Goal: Transaction & Acquisition: Purchase product/service

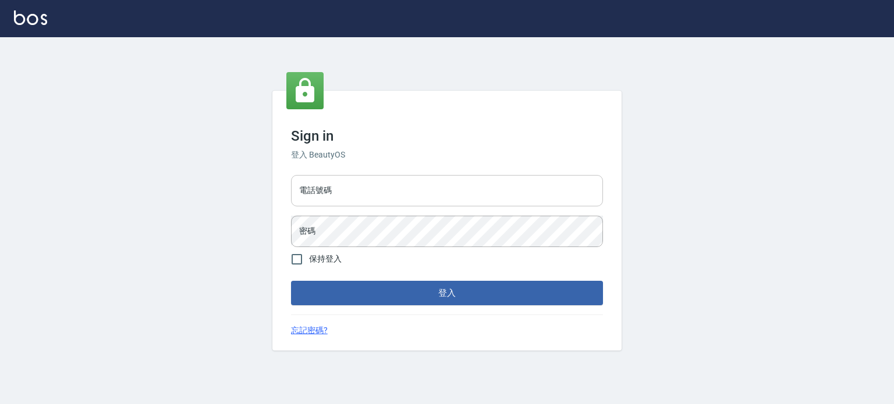
click at [343, 195] on input "電話號碼" at bounding box center [447, 190] width 312 height 31
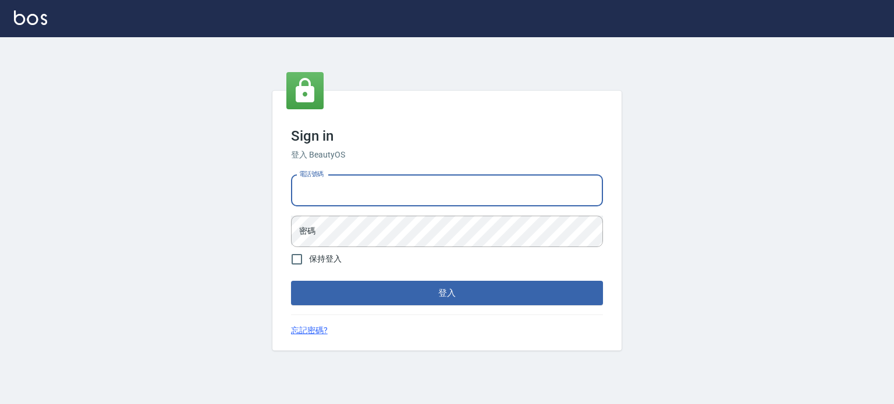
type input "0977239969"
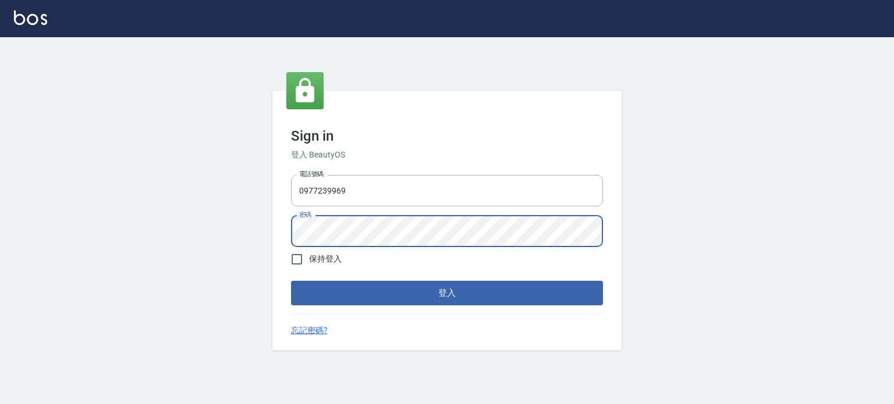
click at [291, 281] on button "登入" at bounding box center [447, 293] width 312 height 24
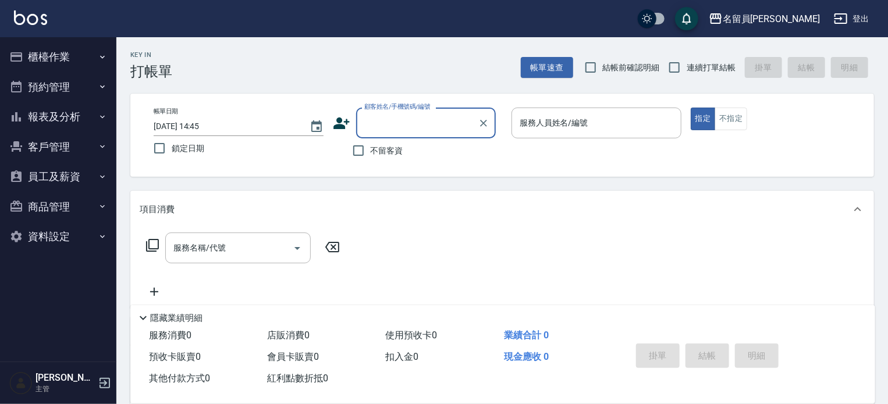
click at [377, 153] on span "不留客資" at bounding box center [387, 151] width 33 height 12
click at [371, 153] on input "不留客資" at bounding box center [358, 150] width 24 height 24
checkbox input "true"
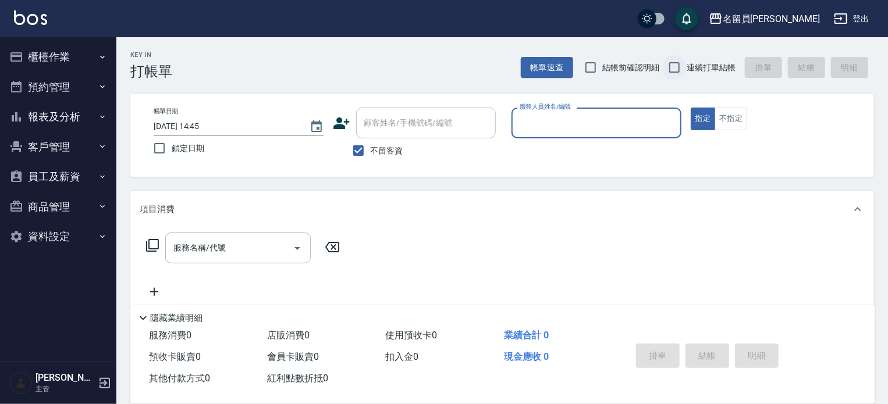
click at [675, 68] on input "連續打單結帳" at bounding box center [674, 67] width 24 height 24
checkbox input "true"
click at [641, 131] on input "服務人員姓名/編號" at bounding box center [596, 123] width 159 height 20
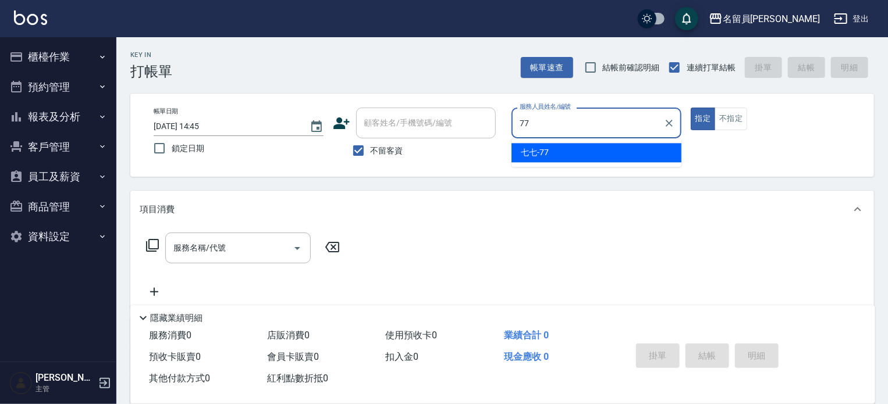
type input "七七-77"
type button "true"
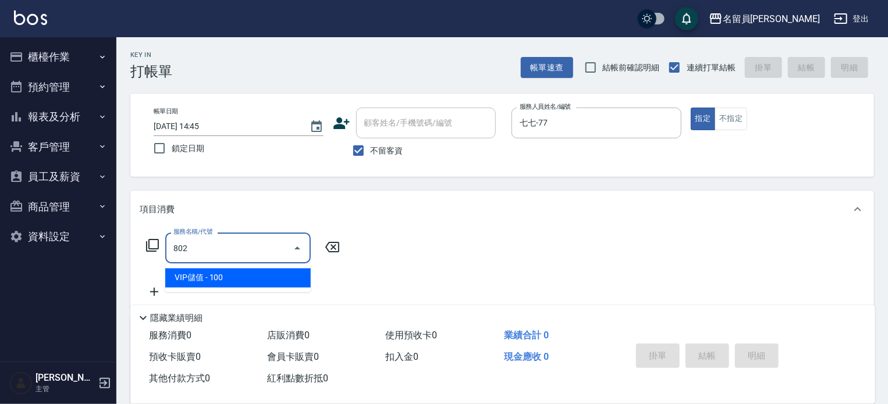
type input "VIP儲值(802)"
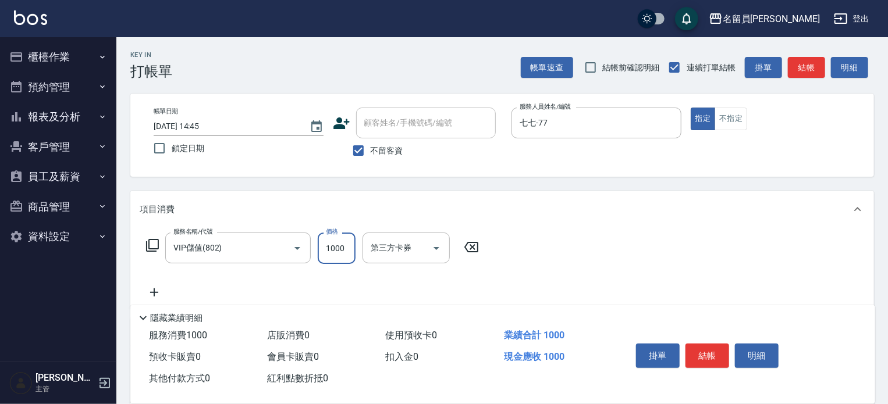
type input "1000"
click at [722, 347] on button "結帳" at bounding box center [707, 356] width 44 height 24
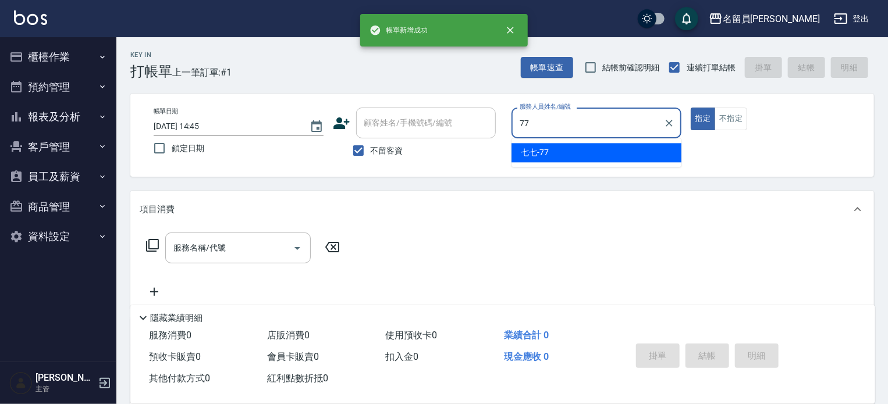
type input "七七-77"
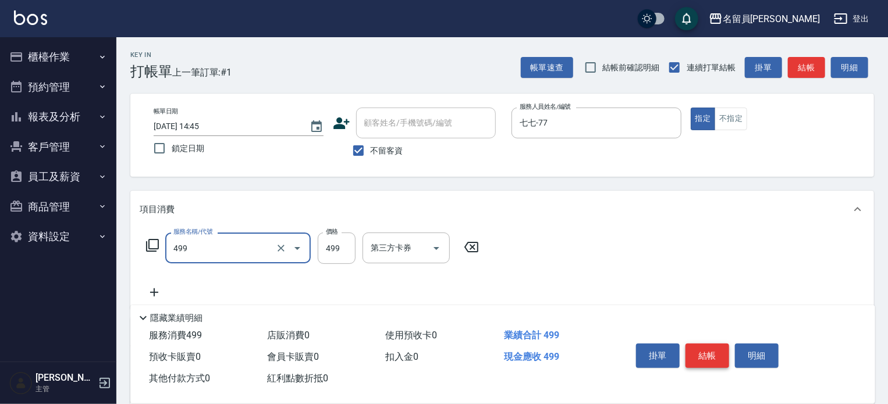
type input "去角質洗髮(499)"
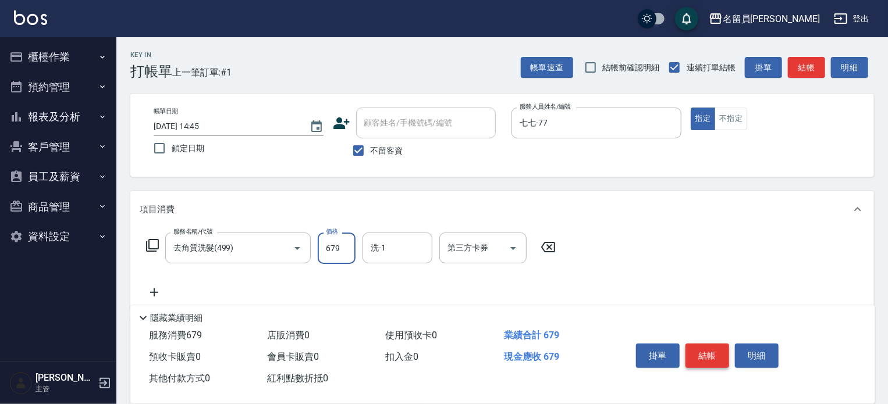
type input "679"
type input "[PERSON_NAME]-17"
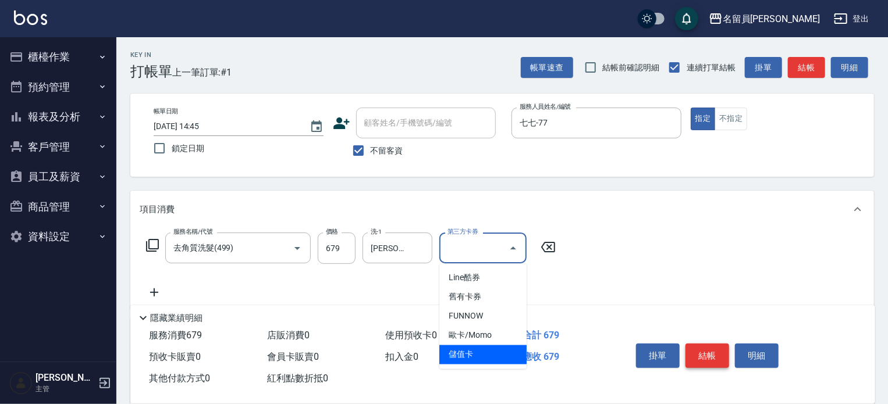
type input "儲值卡"
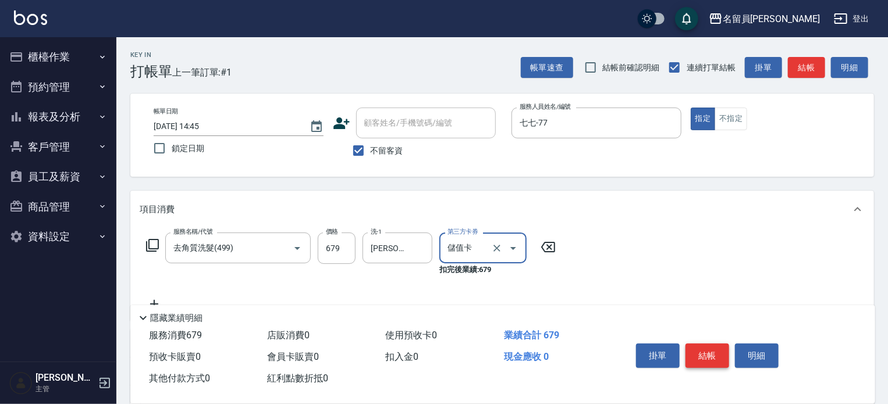
click at [721, 352] on button "結帳" at bounding box center [707, 356] width 44 height 24
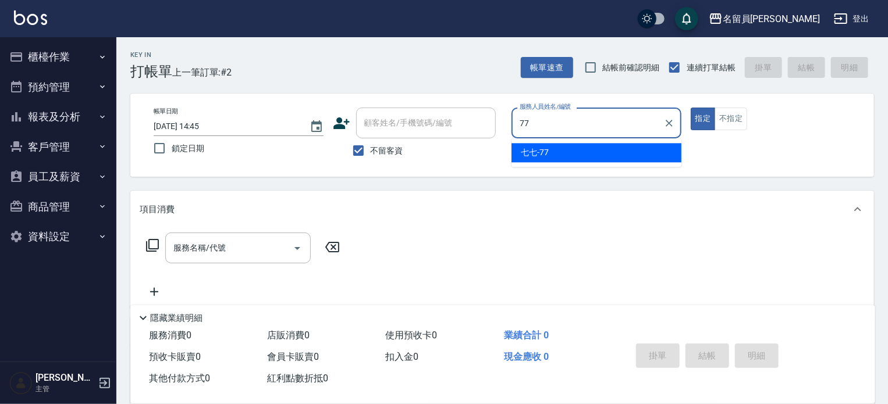
type input "七七-77"
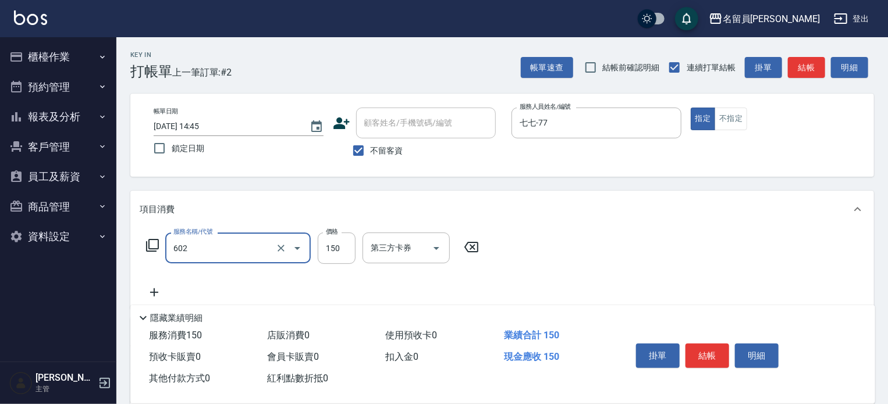
type input "一般洗髮(602)"
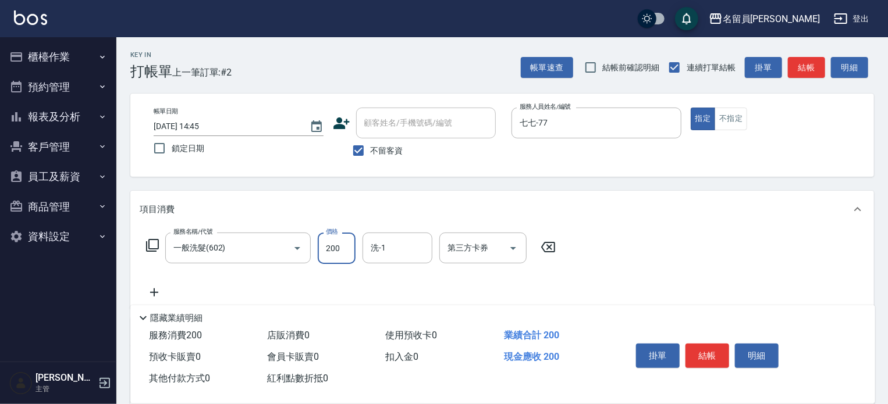
type input "200"
type input "[PERSON_NAME]-45"
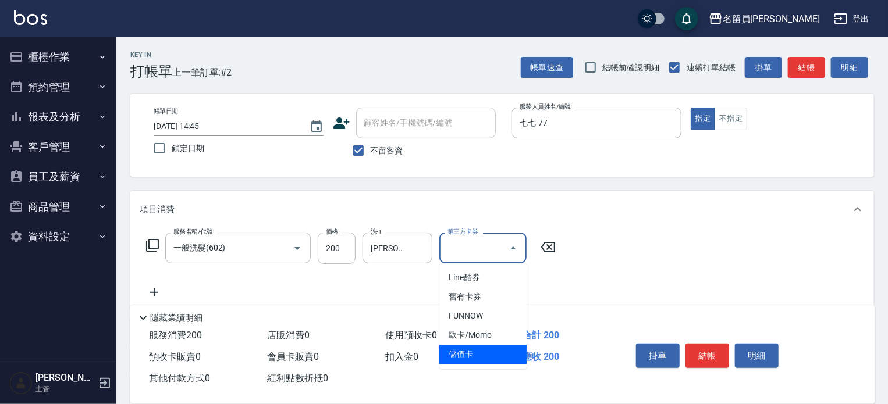
type input "儲值卡"
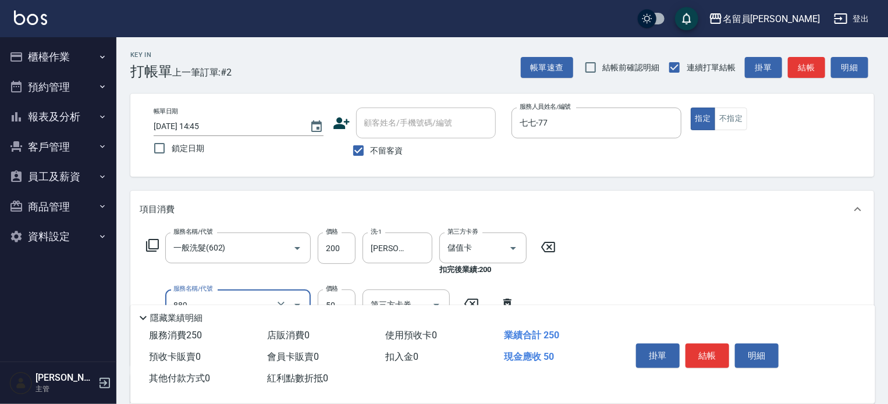
type input "精油(889)"
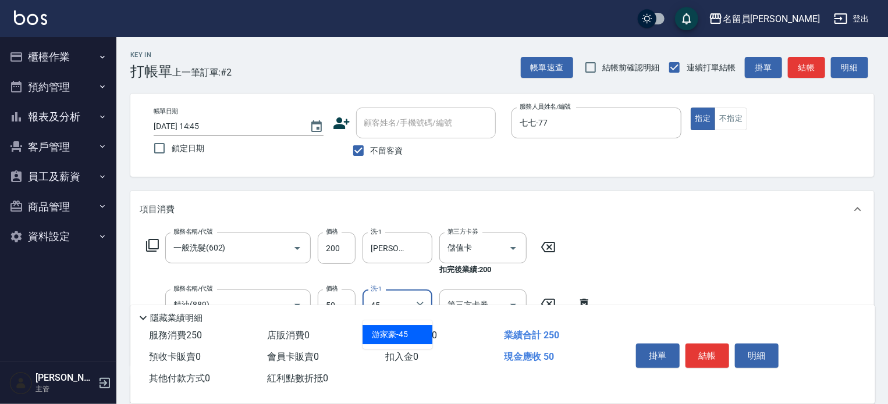
type input "[PERSON_NAME]-45"
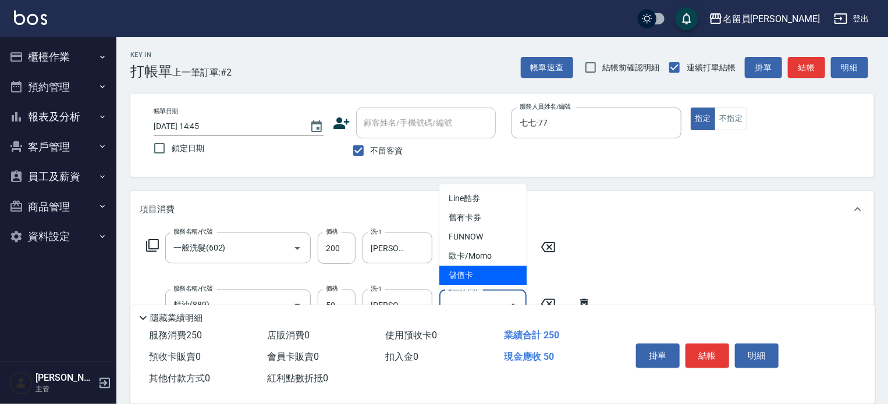
type input "儲值卡"
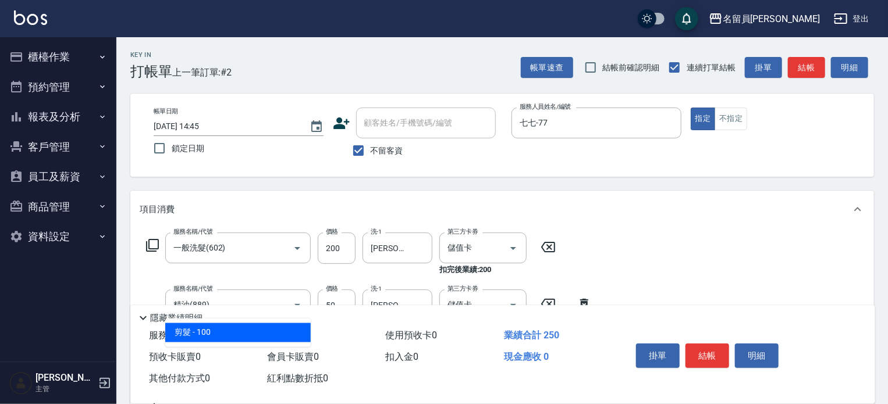
type input "剪髮(302)"
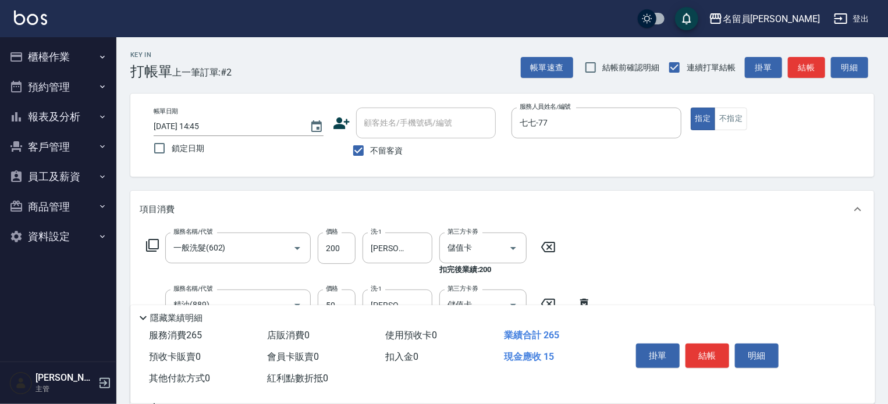
type input "150"
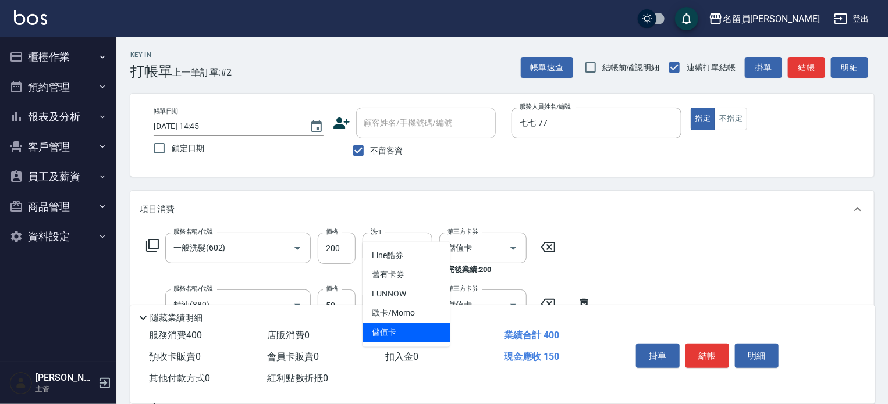
type input "儲值卡"
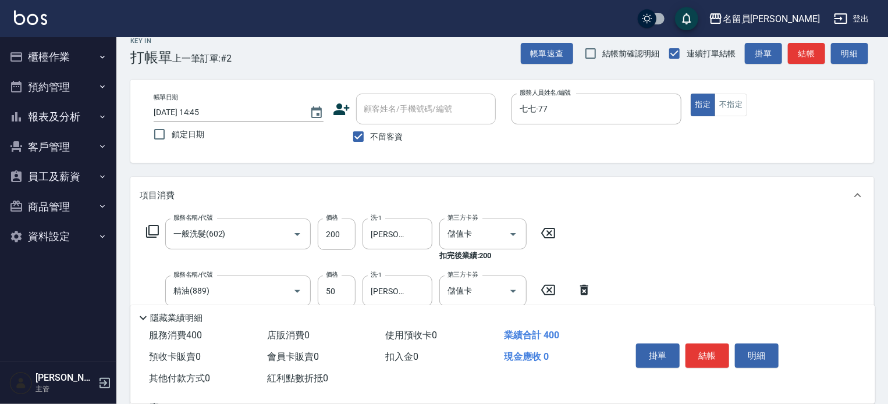
scroll to position [58, 0]
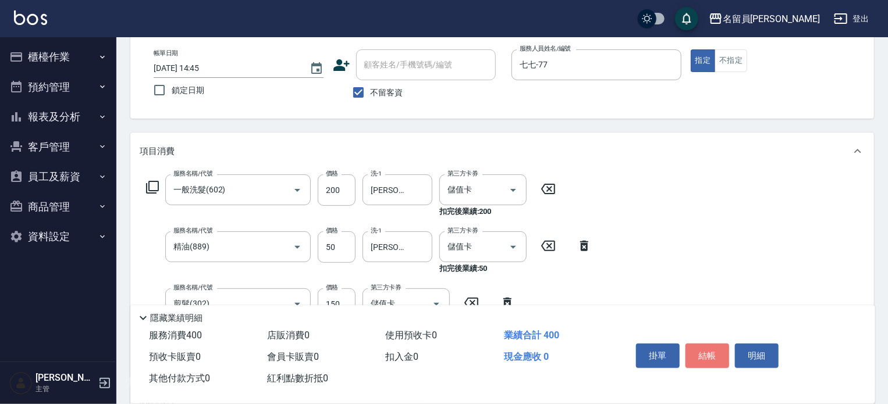
drag, startPoint x: 695, startPoint y: 344, endPoint x: 691, endPoint y: 337, distance: 7.8
click at [693, 344] on button "結帳" at bounding box center [707, 356] width 44 height 24
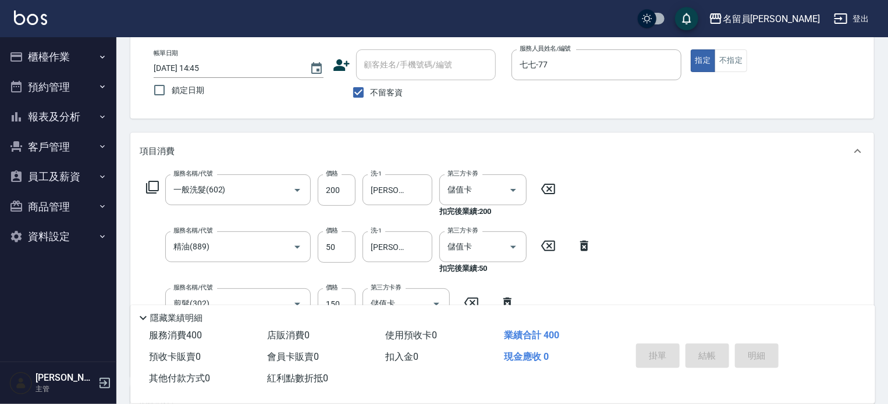
type input "[DATE] 14:46"
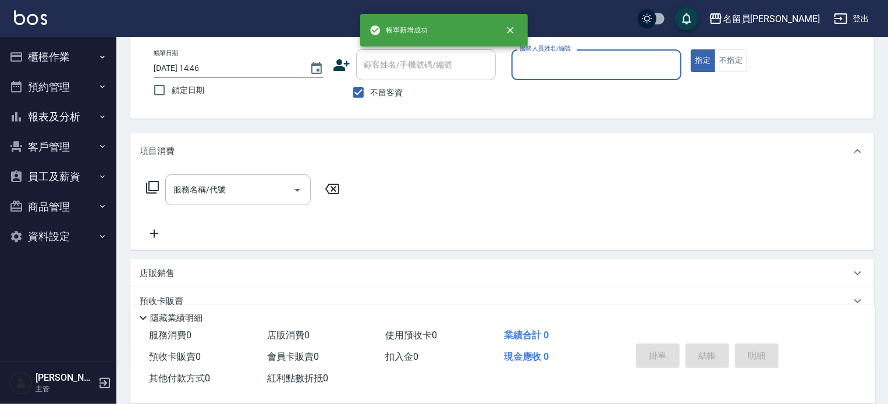
scroll to position [0, 0]
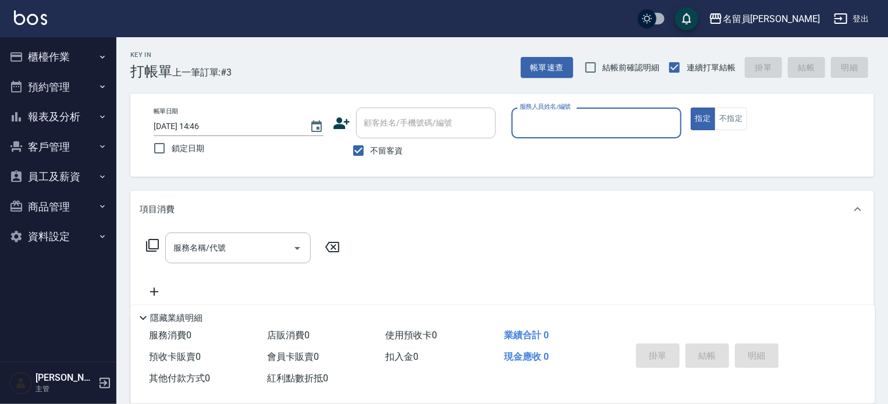
type input "ㄒ"
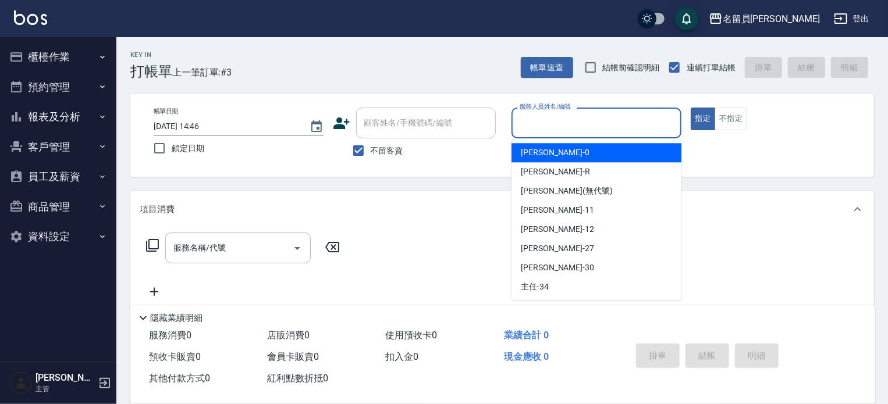
type input "B"
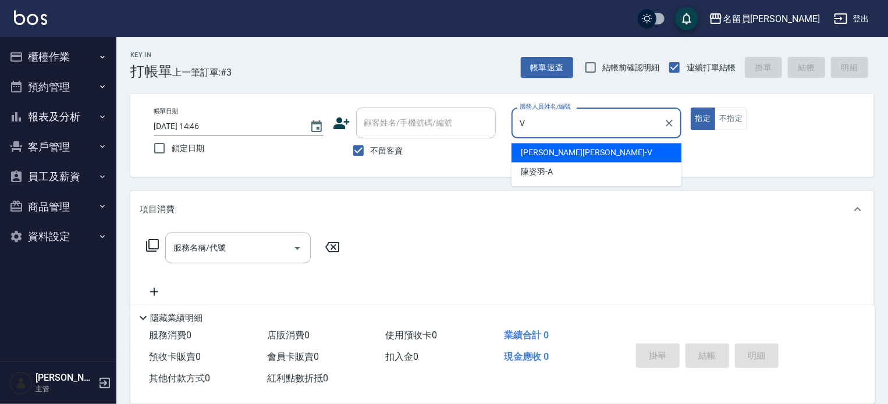
type input "[PERSON_NAME][PERSON_NAME]-V"
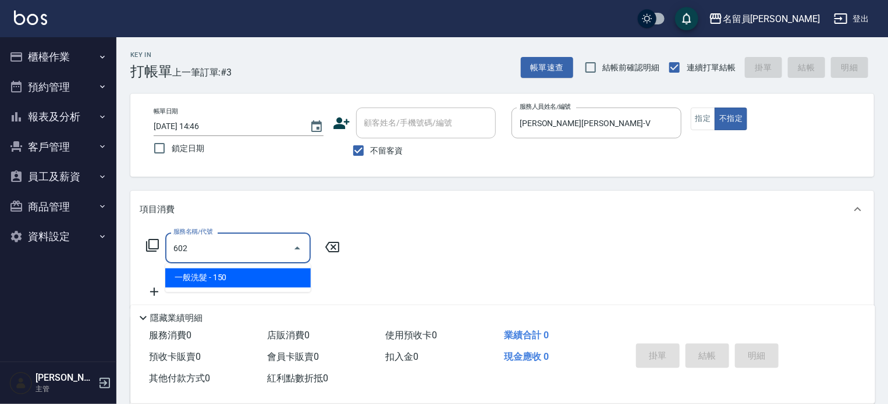
type input "一般洗髮(602)"
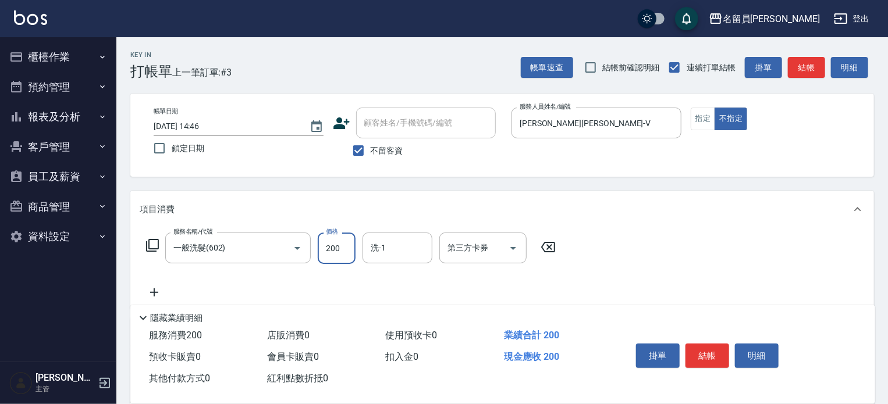
type input "200"
type input "[PERSON_NAME]-15"
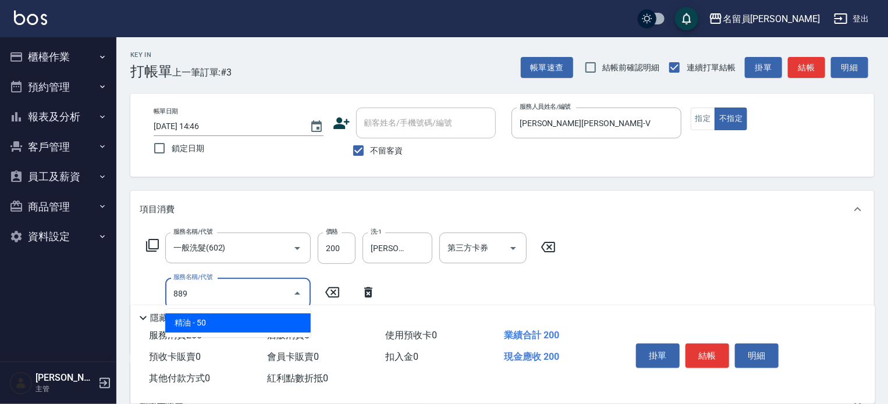
type input "精油(889)"
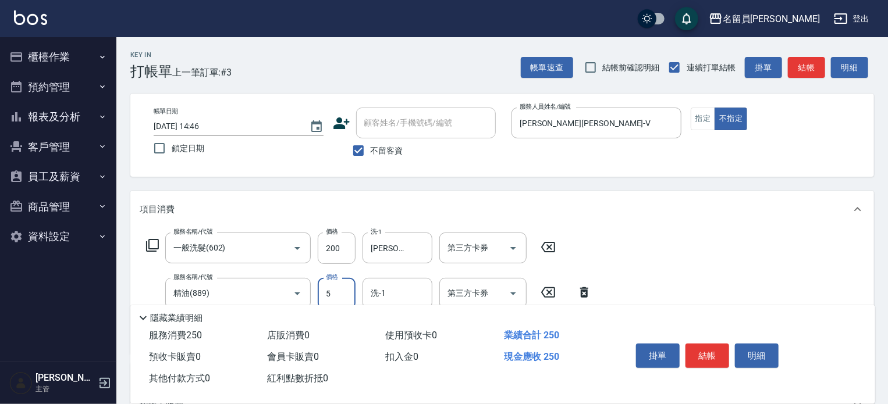
type input "50"
type input "[PERSON_NAME]-15"
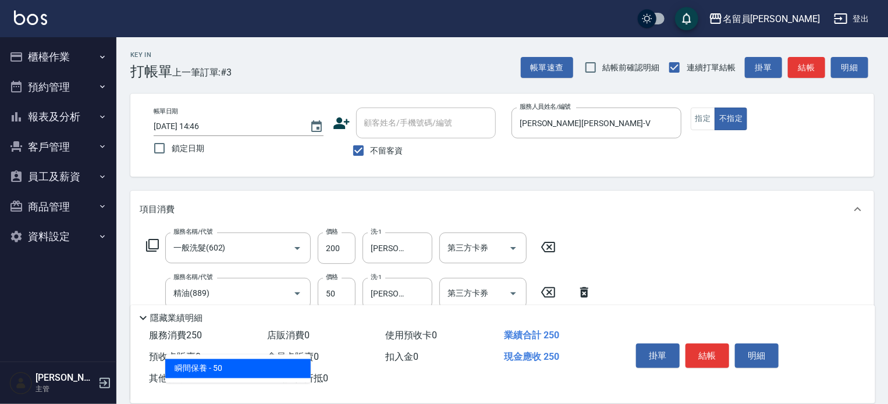
type input "瞬間保養(415)"
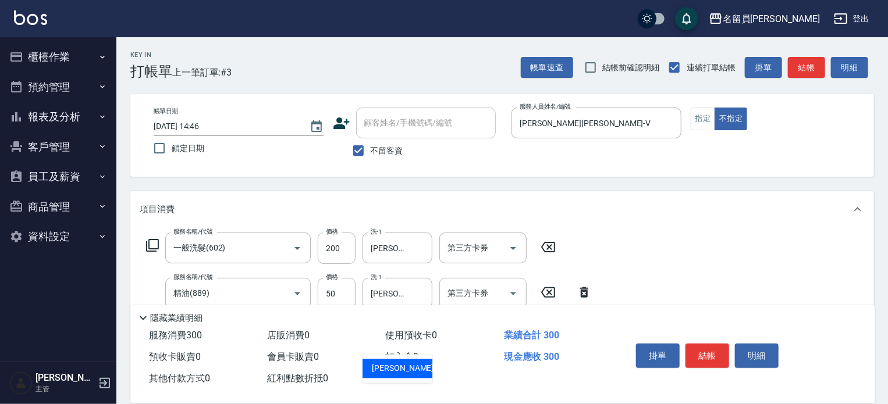
type input "[PERSON_NAME]-15"
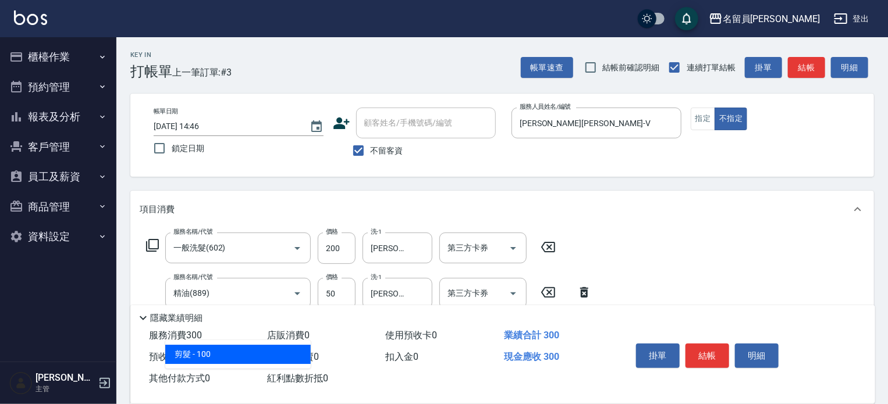
type input "剪髮(302)"
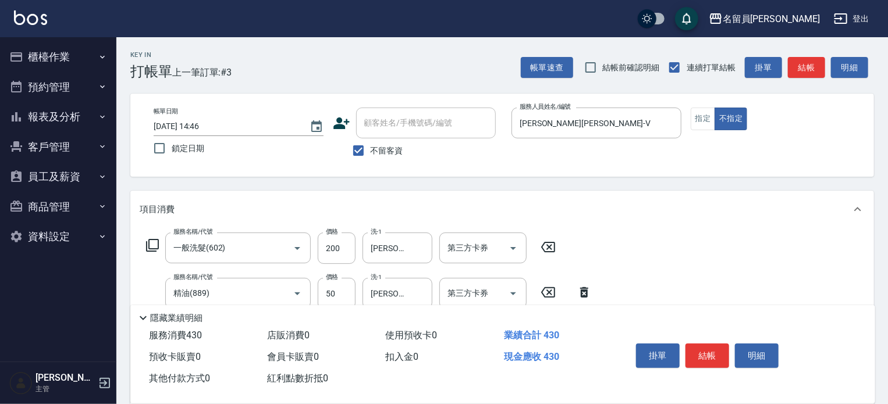
type input "130"
click at [709, 353] on button "結帳" at bounding box center [707, 356] width 44 height 24
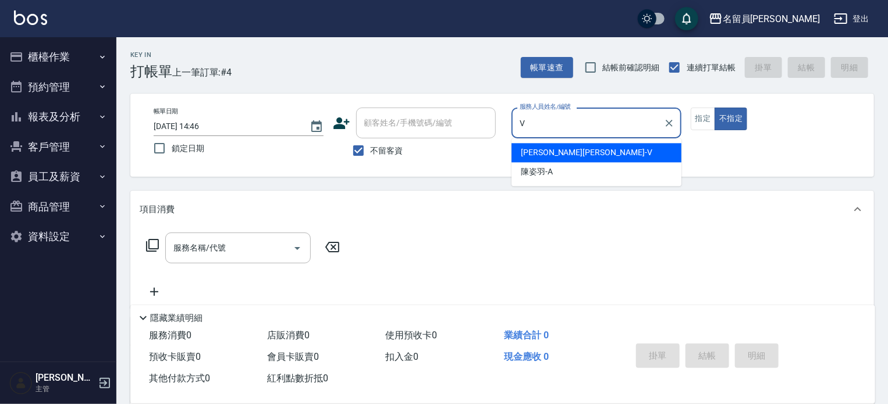
type input "[PERSON_NAME][PERSON_NAME]-V"
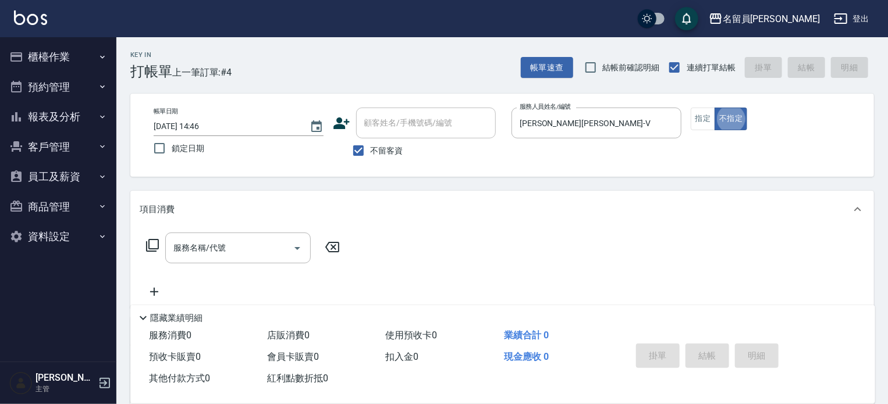
type button "false"
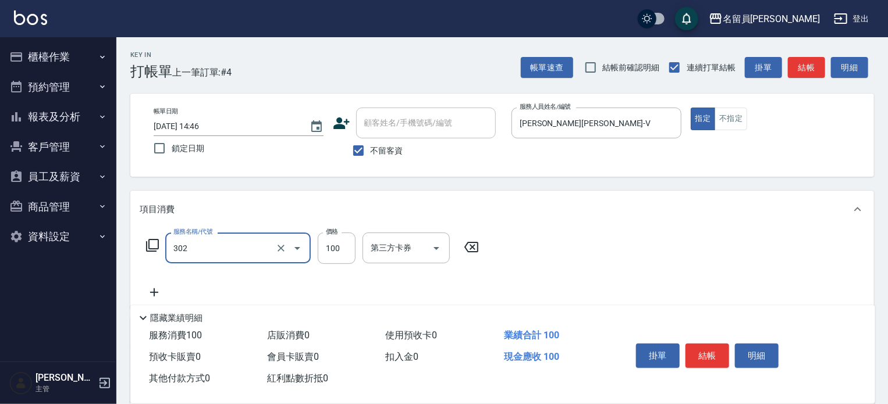
type input "剪髮(302)"
type input "300"
click at [711, 353] on button "結帳" at bounding box center [707, 356] width 44 height 24
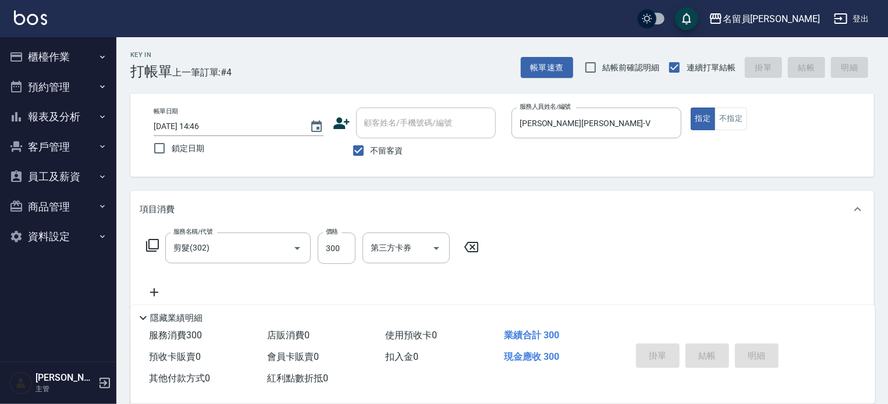
type input "[DATE] 14:47"
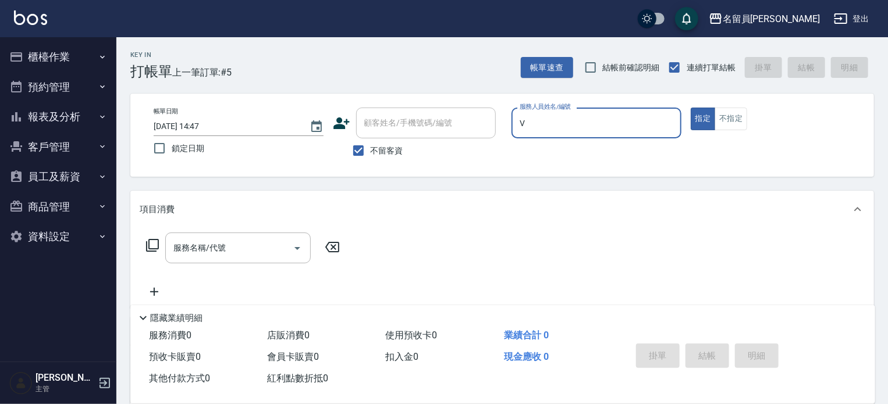
type input "[PERSON_NAME][PERSON_NAME]-V"
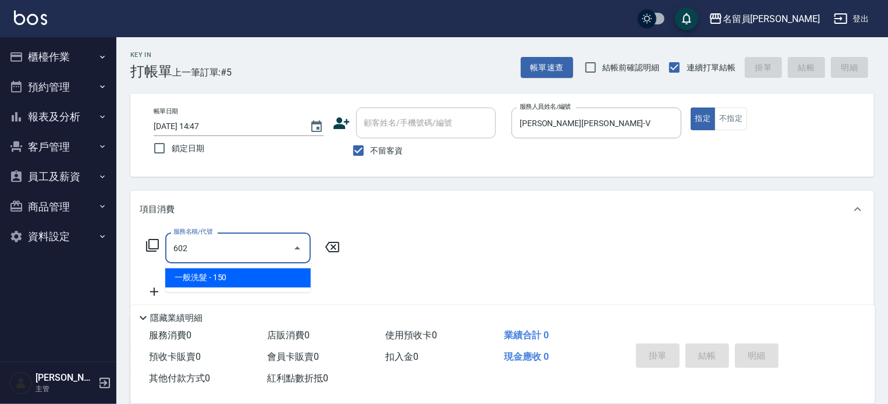
type input "一般洗髮(602)"
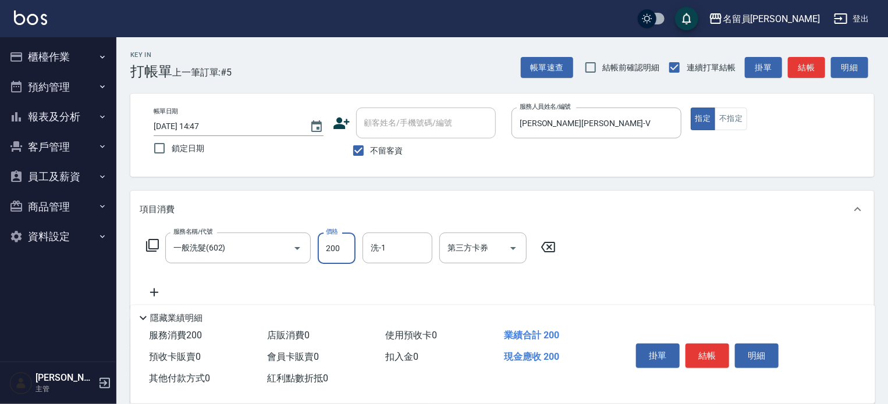
type input "200"
type input "[PERSON_NAME]-15"
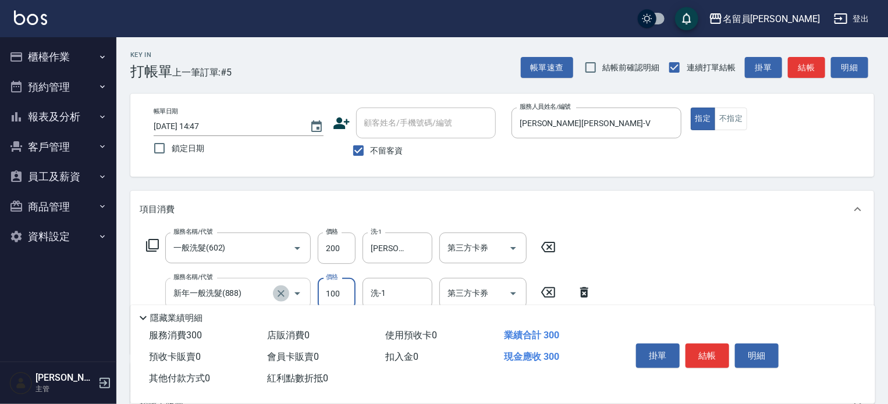
click at [282, 291] on icon "Clear" at bounding box center [281, 294] width 12 height 12
type input "新年一般洗髮(888)"
click at [282, 291] on icon "Clear" at bounding box center [281, 294] width 12 height 12
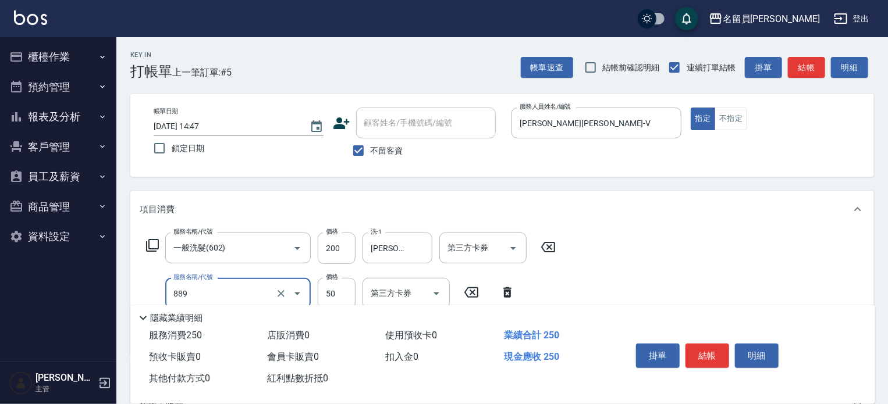
type input "精油(889)"
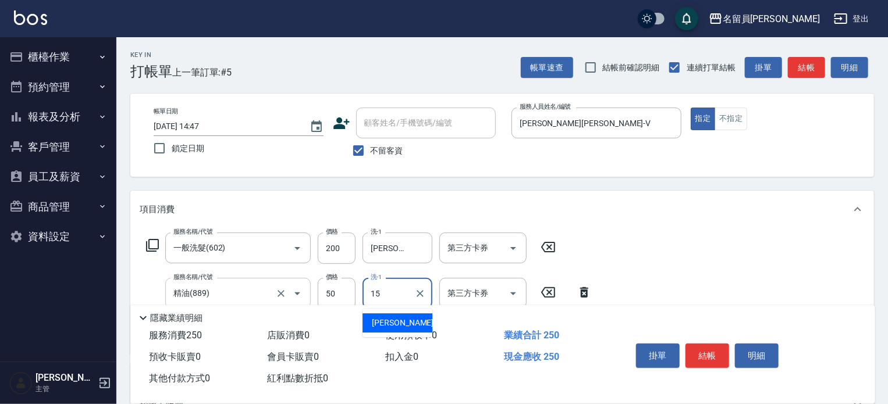
type input "[PERSON_NAME]-15"
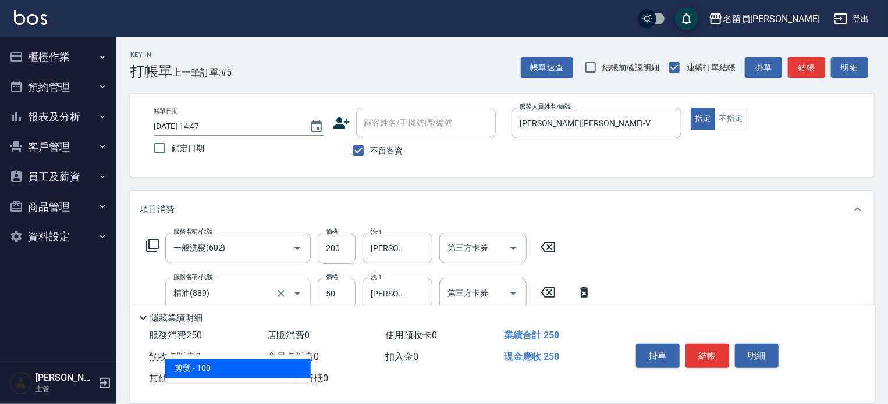
type input "剪髮(302)"
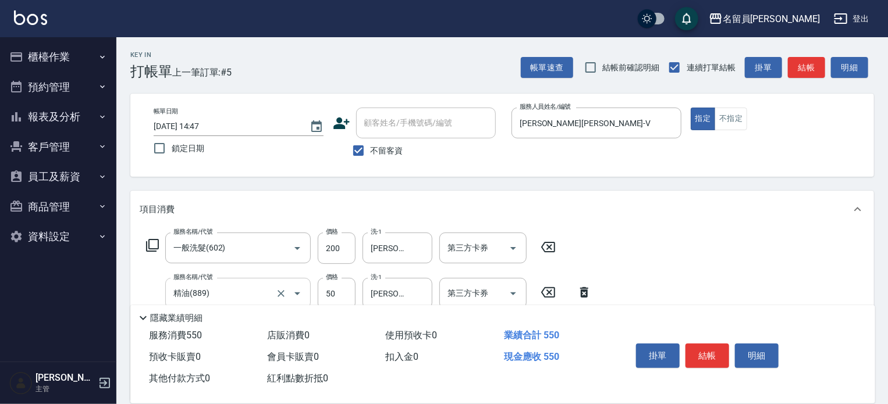
type input "300"
click at [717, 356] on button "結帳" at bounding box center [707, 356] width 44 height 24
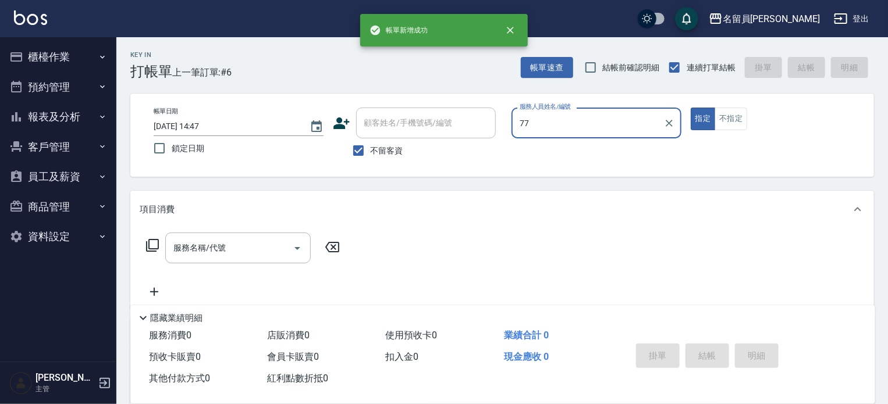
type input "七七-77"
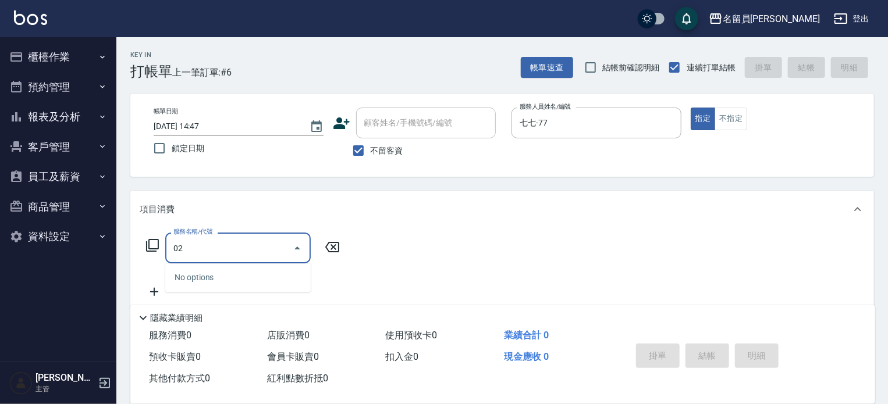
type input "0"
type input "一般洗髮(602)"
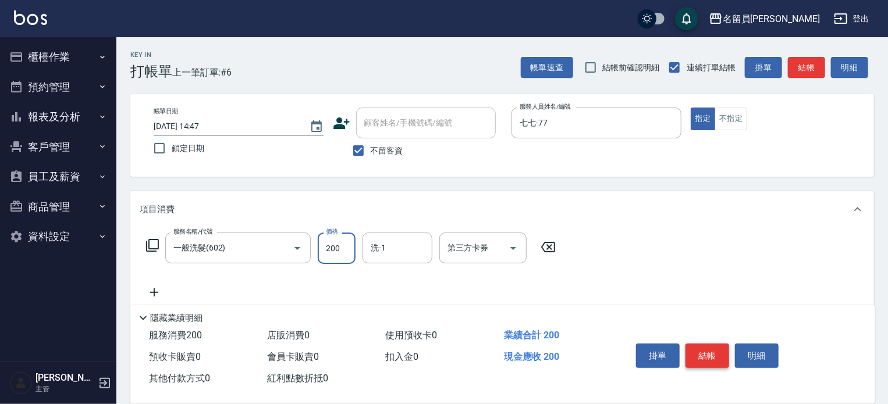
type input "200"
type input "[PERSON_NAME]-17"
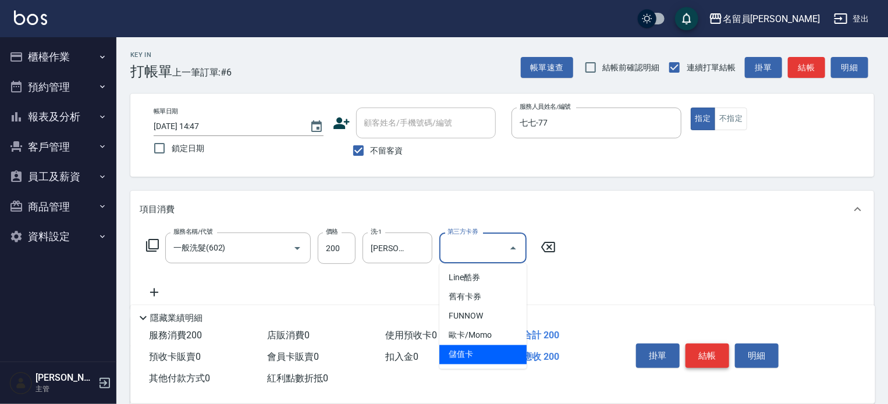
type input "儲值卡"
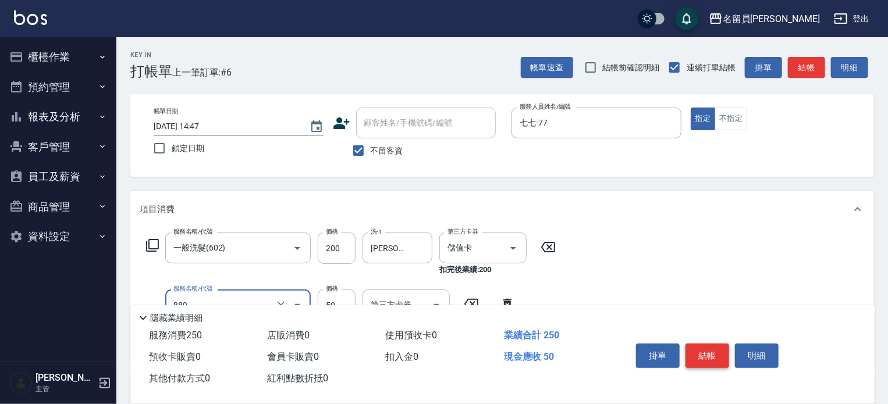
type input "精油(889)"
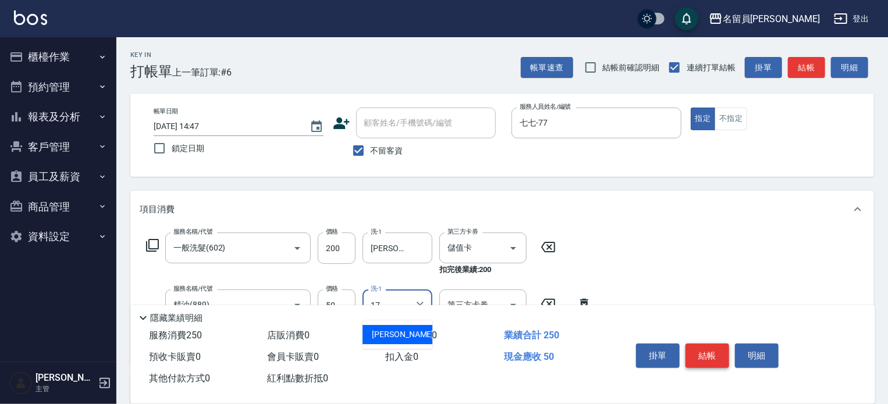
type input "[PERSON_NAME]-17"
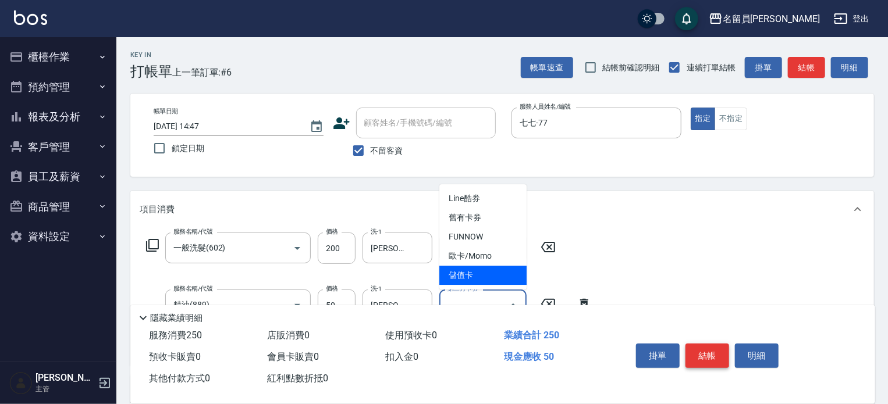
type input "儲值卡"
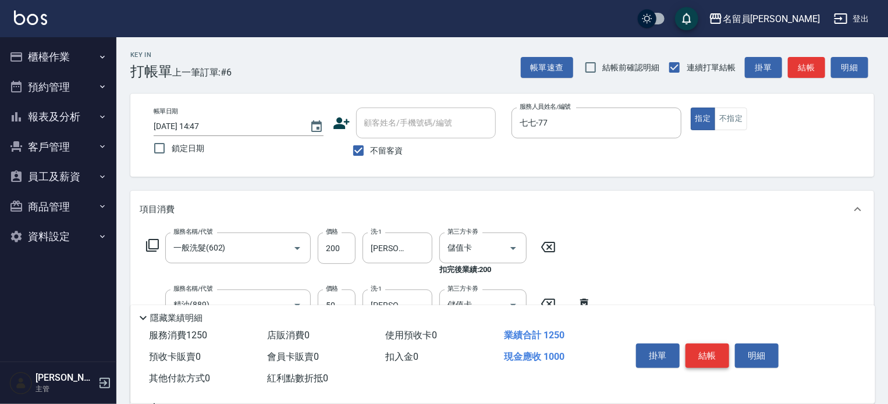
type input "可可護髮(15)"
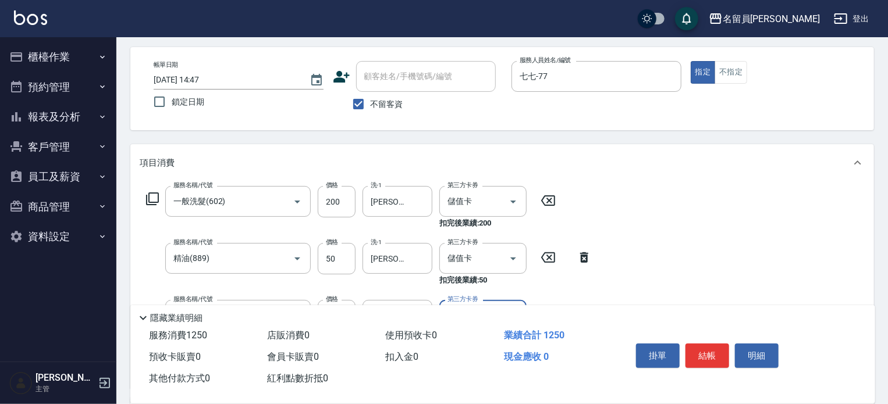
scroll to position [116, 0]
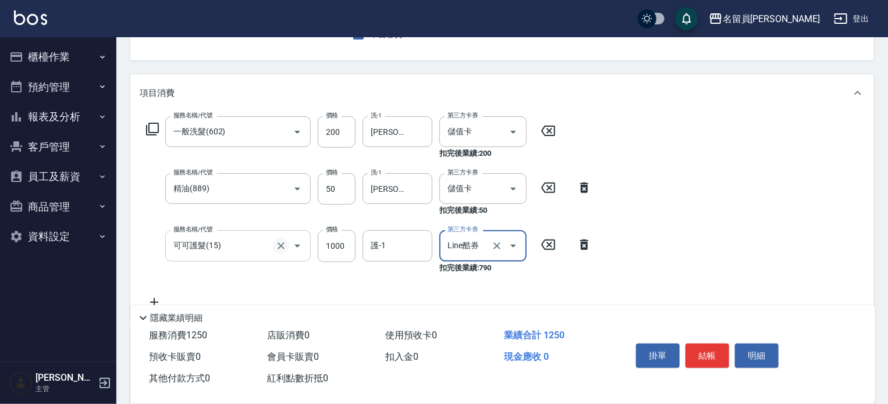
click at [284, 246] on icon "Clear" at bounding box center [281, 246] width 12 height 12
type input "Line酷券"
type input "可可護髮(15)"
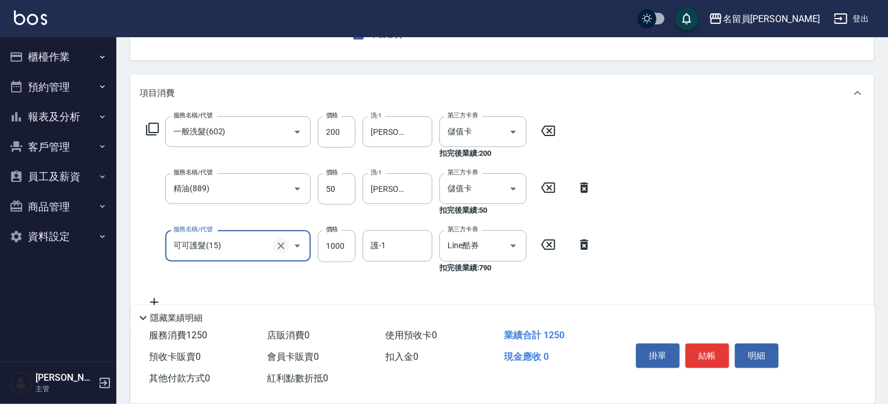
click at [284, 246] on icon "Clear" at bounding box center [281, 246] width 12 height 12
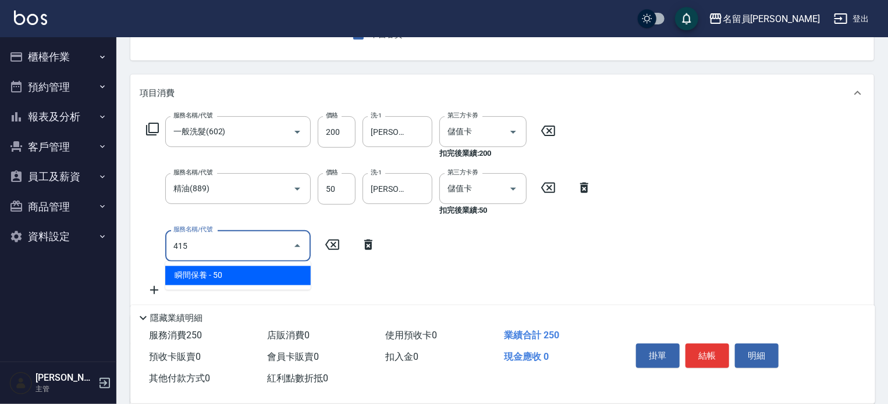
type input "瞬間保養(415)"
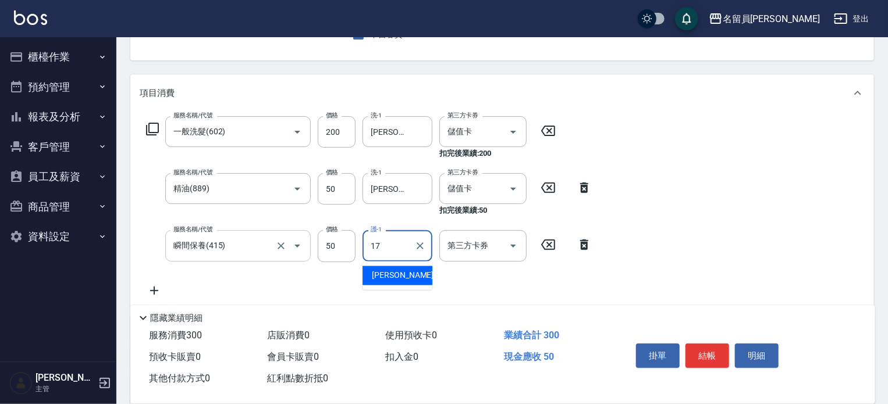
type input "[PERSON_NAME]-17"
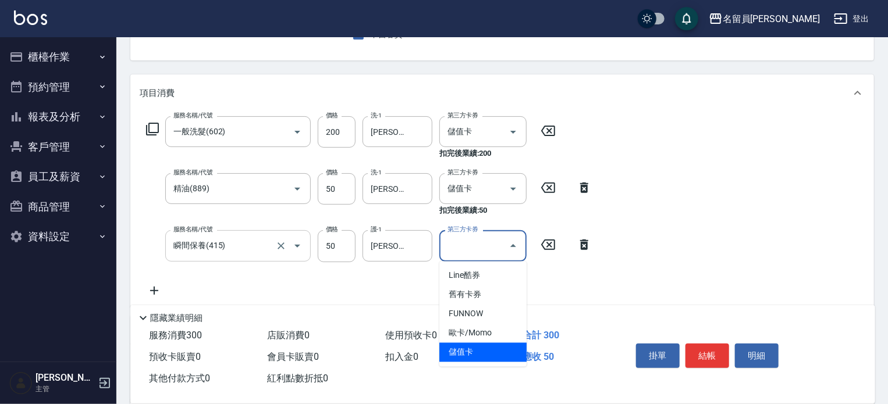
type input "儲值卡"
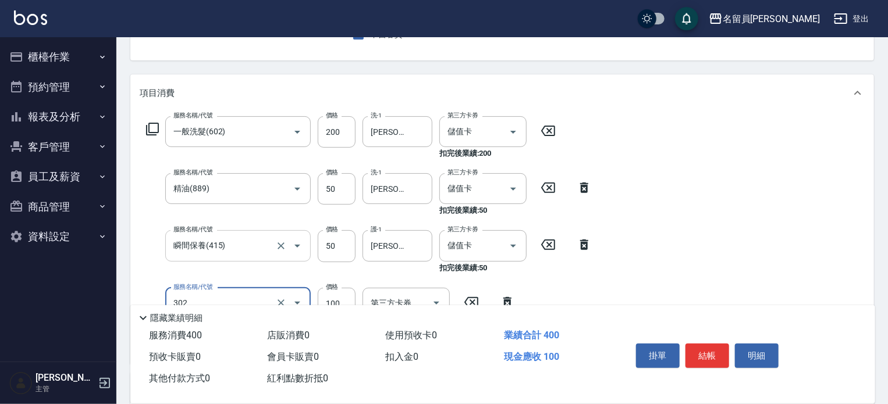
type input "剪髮(302)"
type input "150"
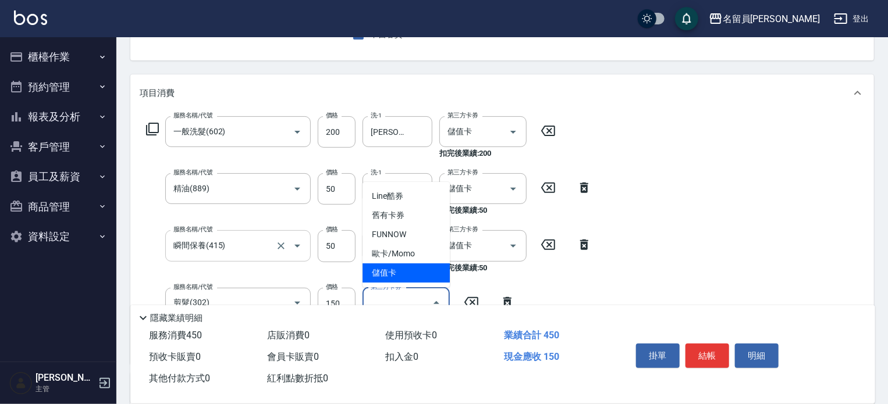
type input "儲值卡"
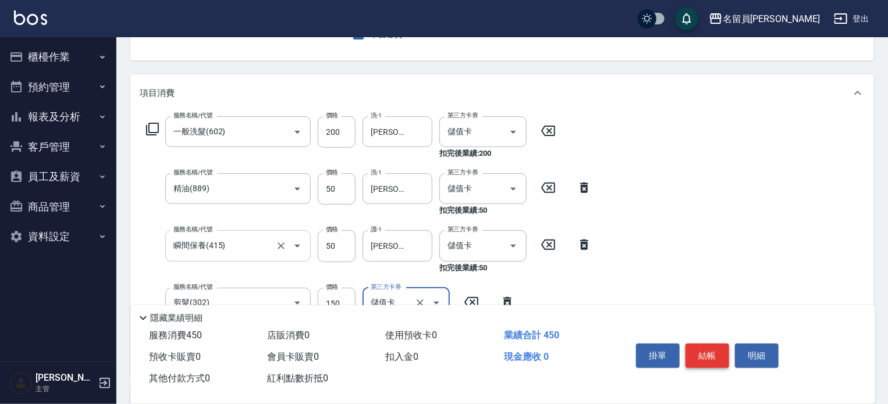
click at [697, 358] on button "結帳" at bounding box center [707, 356] width 44 height 24
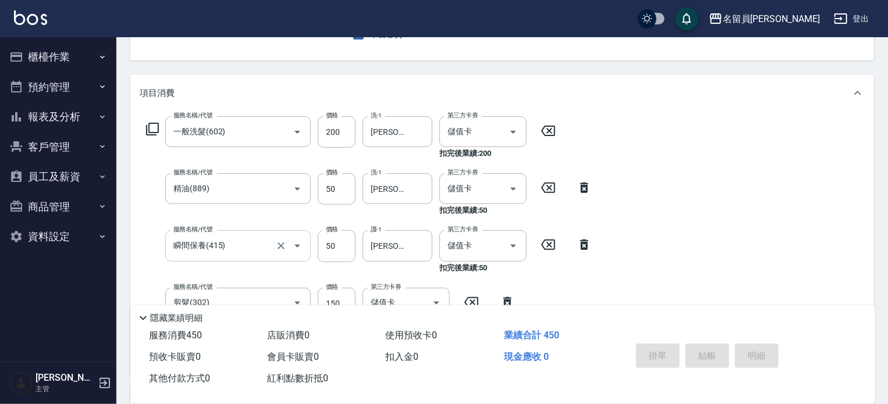
type input "[DATE] 14:48"
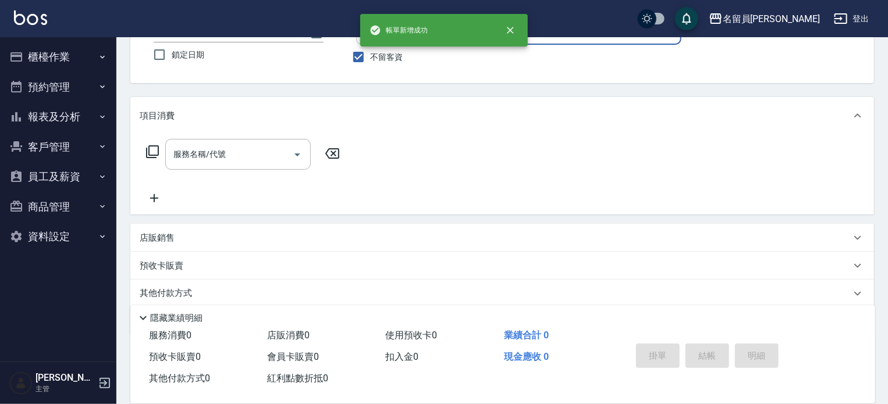
scroll to position [0, 0]
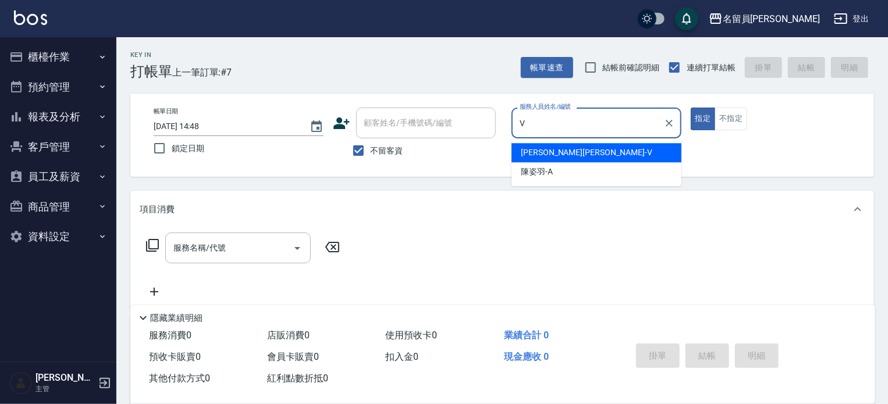
type input "[PERSON_NAME][PERSON_NAME]-V"
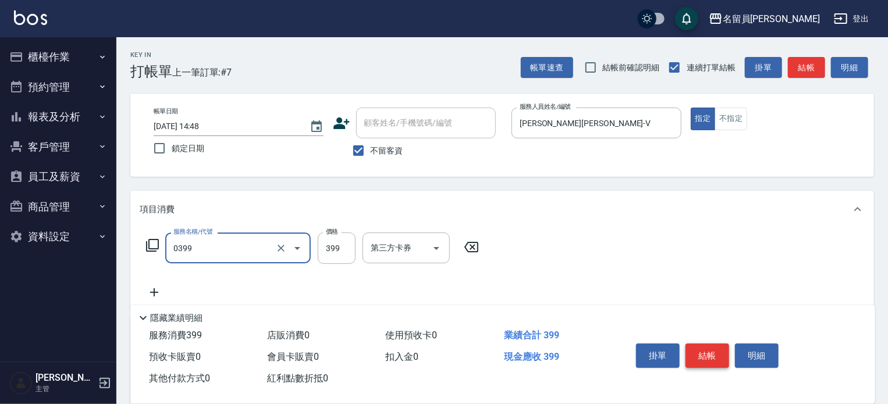
type input "海鹽SPA(0399)"
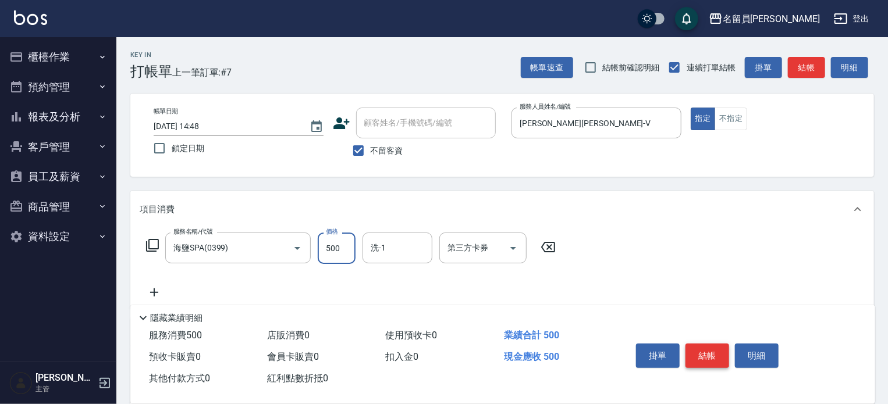
type input "500"
type input "[PERSON_NAME]-17"
click at [697, 358] on button "結帳" at bounding box center [707, 356] width 44 height 24
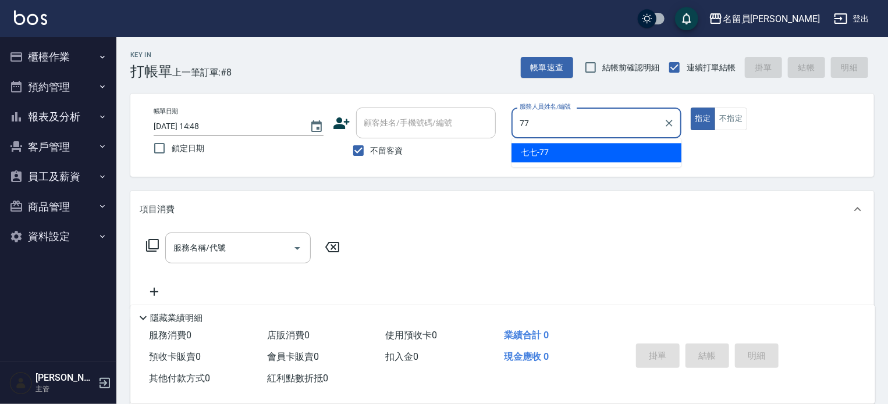
type input "七七-77"
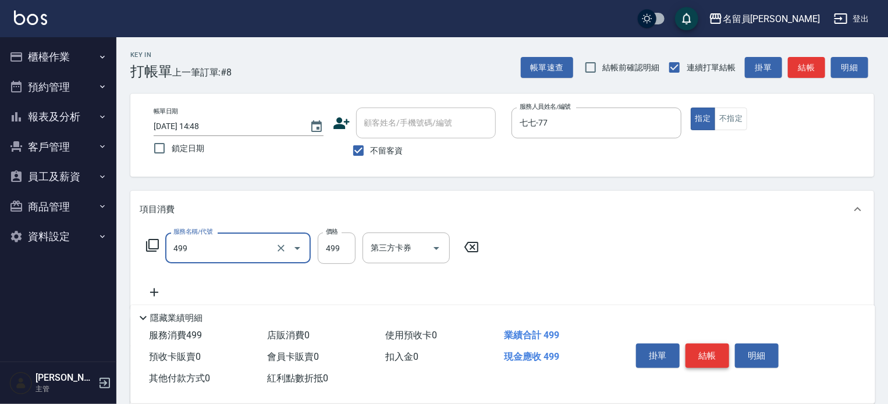
type input "去角質洗髮(499)"
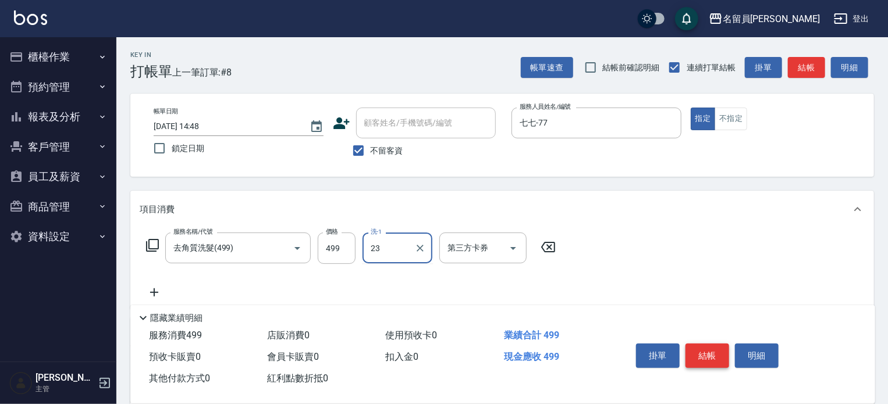
type input "[PERSON_NAME]-23"
click at [697, 358] on button "結帳" at bounding box center [707, 356] width 44 height 24
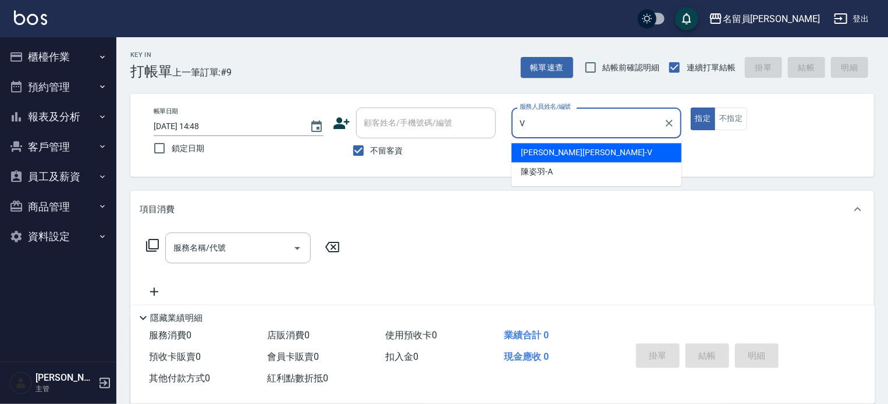
type input "[PERSON_NAME][PERSON_NAME]-V"
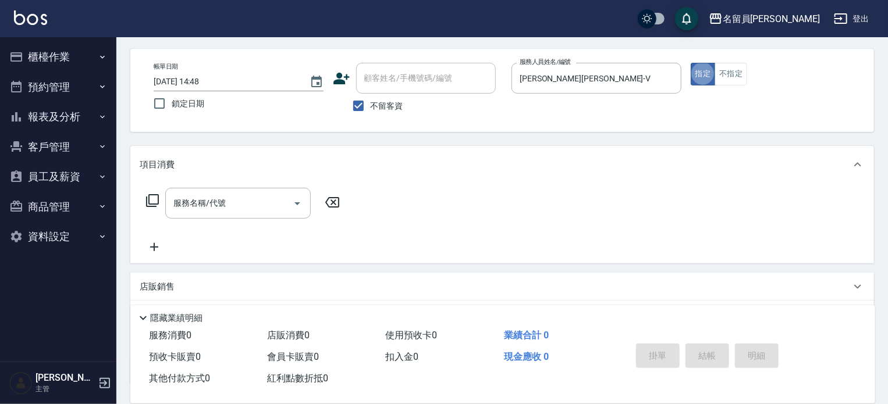
scroll to position [135, 0]
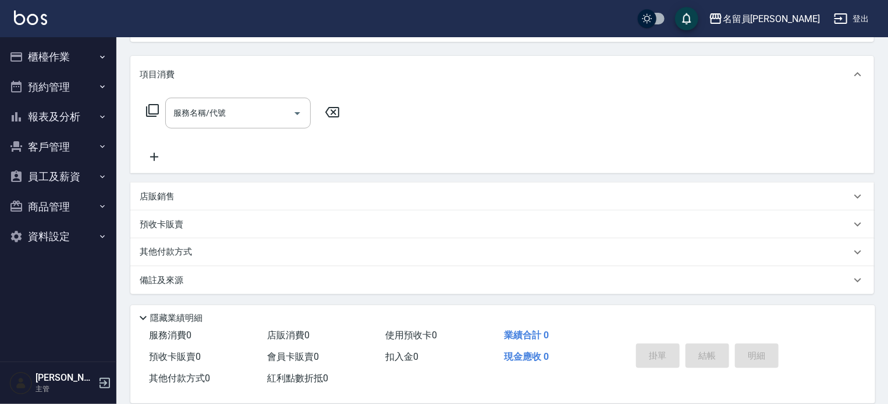
click at [500, 186] on div "店販銷售" at bounding box center [501, 197] width 743 height 28
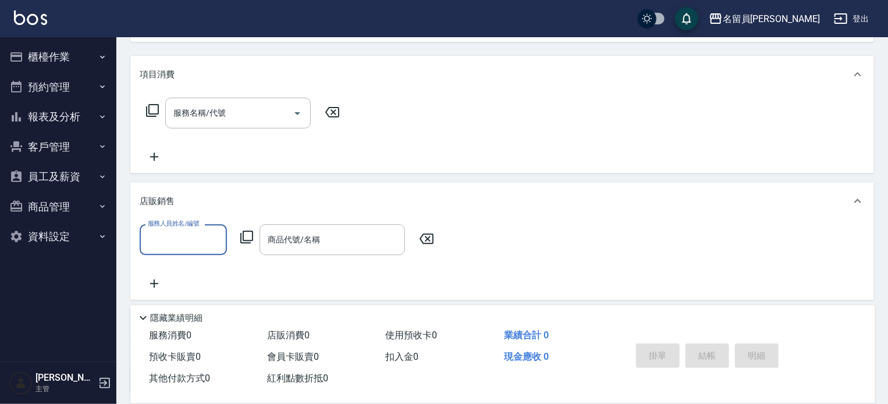
scroll to position [0, 0]
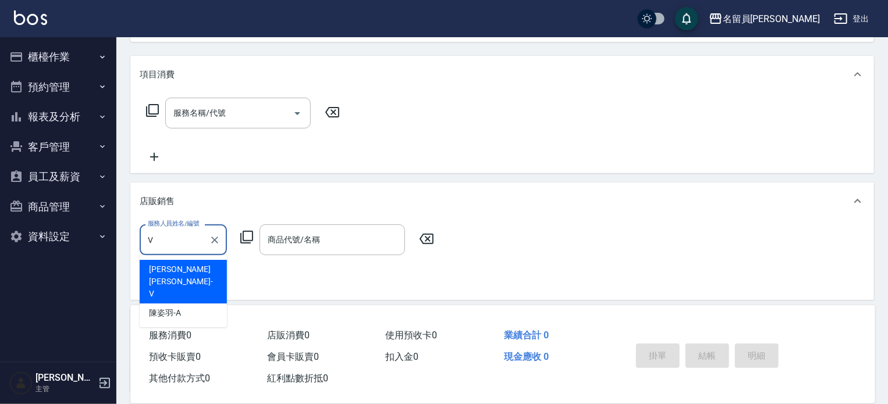
type input "[PERSON_NAME][PERSON_NAME]-V"
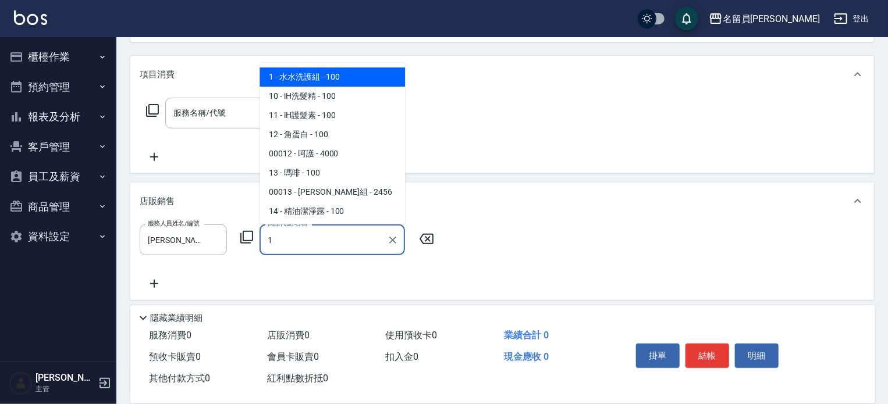
type input "水水洗護組"
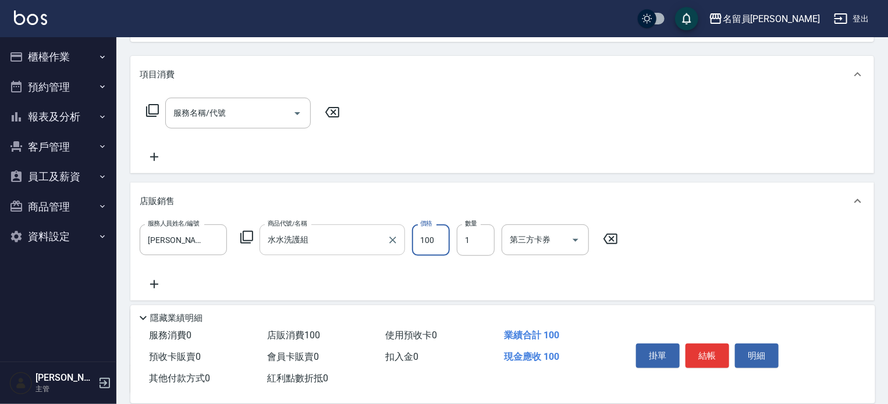
click at [393, 237] on icon "Clear" at bounding box center [393, 240] width 12 height 12
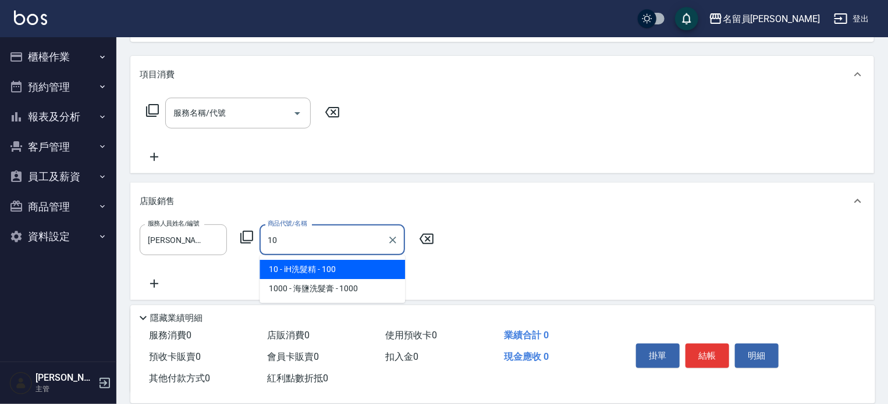
type input "iH洗髮精"
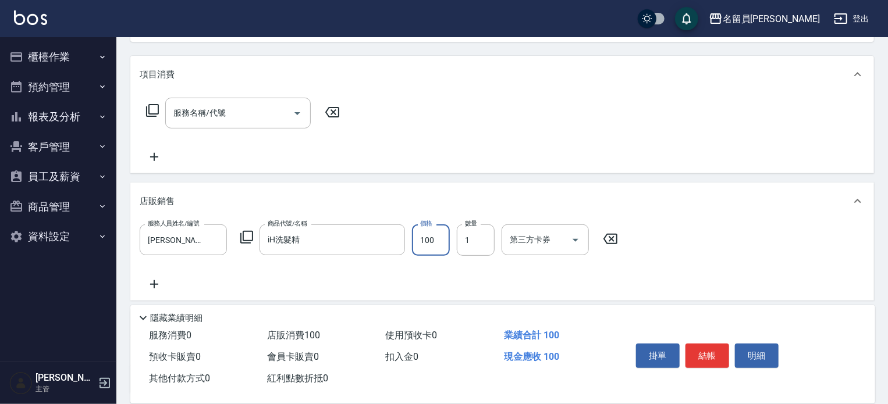
click at [418, 228] on input "100" at bounding box center [431, 240] width 38 height 31
type input "1250"
click at [722, 346] on button "結帳" at bounding box center [707, 356] width 44 height 24
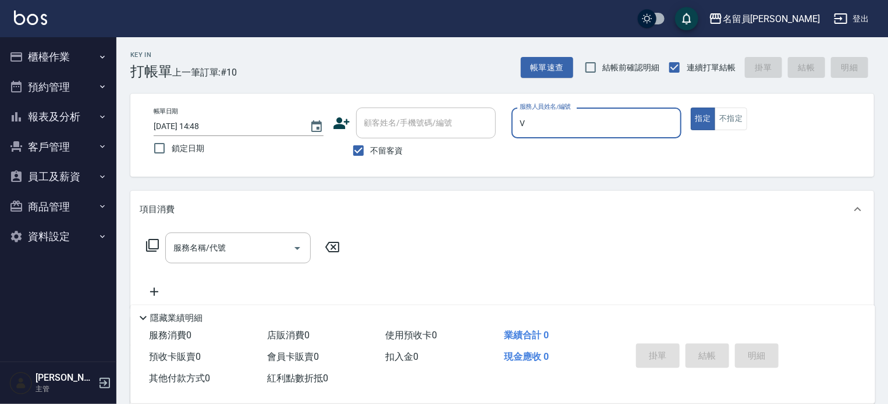
type input "[PERSON_NAME][PERSON_NAME]-V"
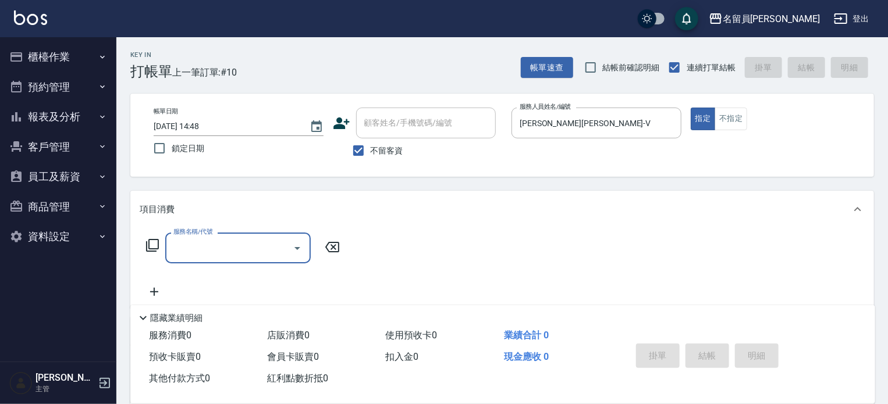
type input "6"
type input "海鹽SPA(0399)"
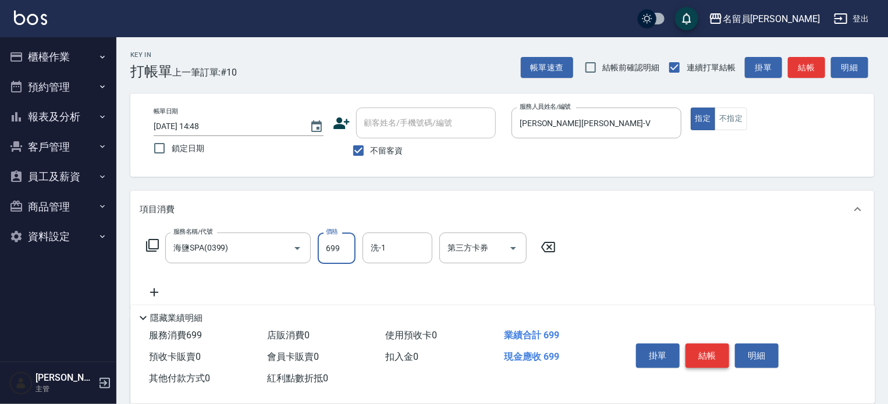
type input "699"
type input "[PERSON_NAME]-15"
click at [718, 350] on button "結帳" at bounding box center [707, 356] width 44 height 24
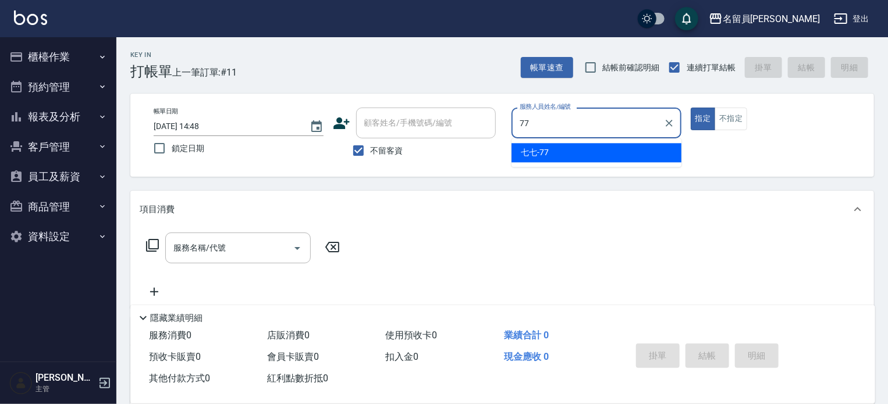
type input "七七-77"
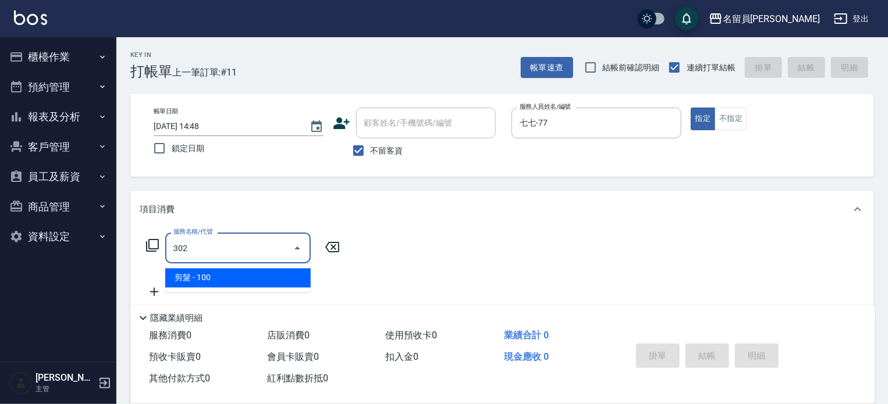
type input "剪髮(302)"
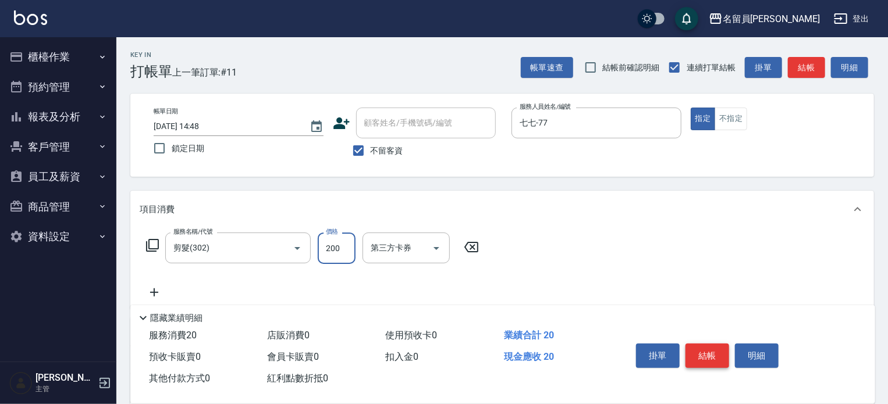
type input "200"
click at [718, 350] on button "結帳" at bounding box center [707, 356] width 44 height 24
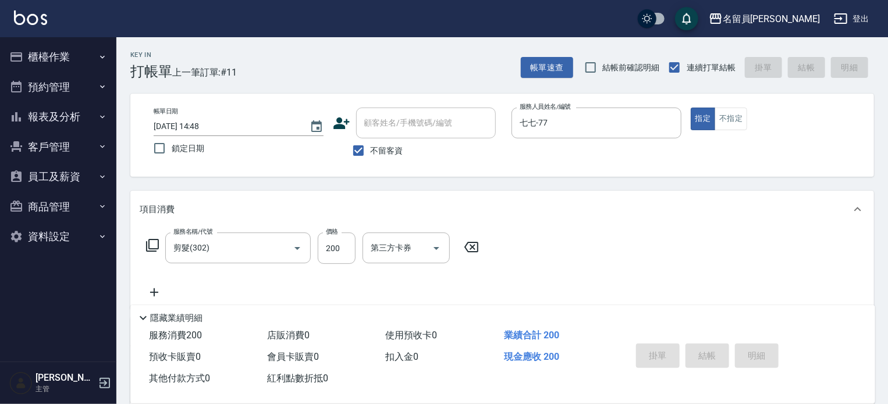
type input "[DATE] 14:49"
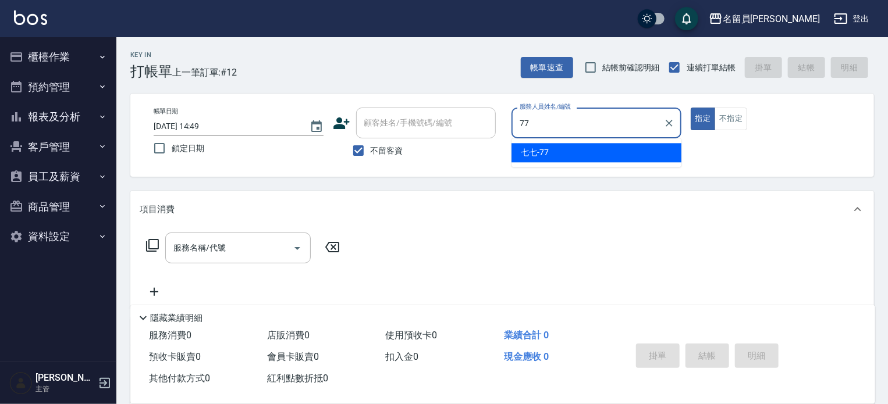
type input "七七-77"
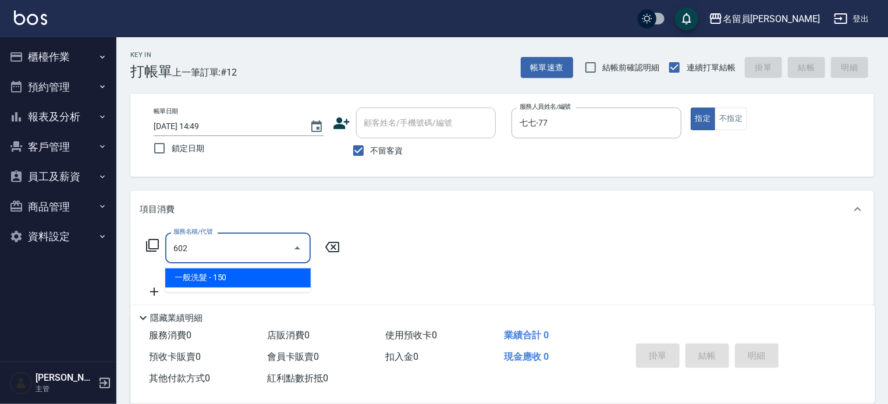
type input "一般洗髮(602)"
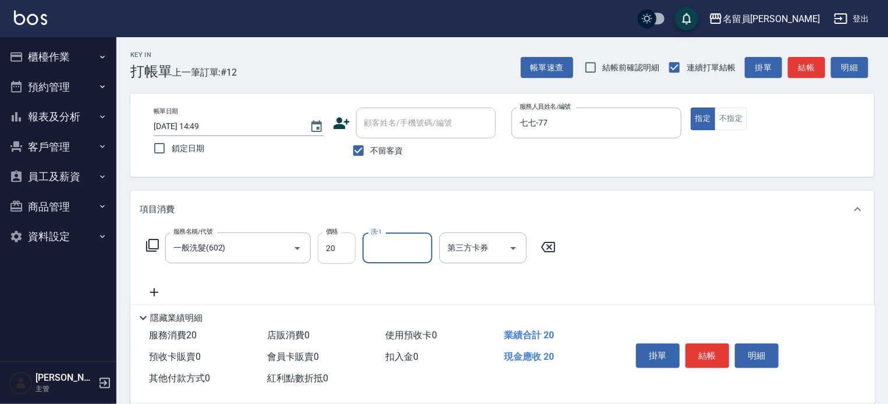
click at [340, 253] on input "20" at bounding box center [337, 248] width 38 height 31
type input "200"
type input "[PERSON_NAME]-17"
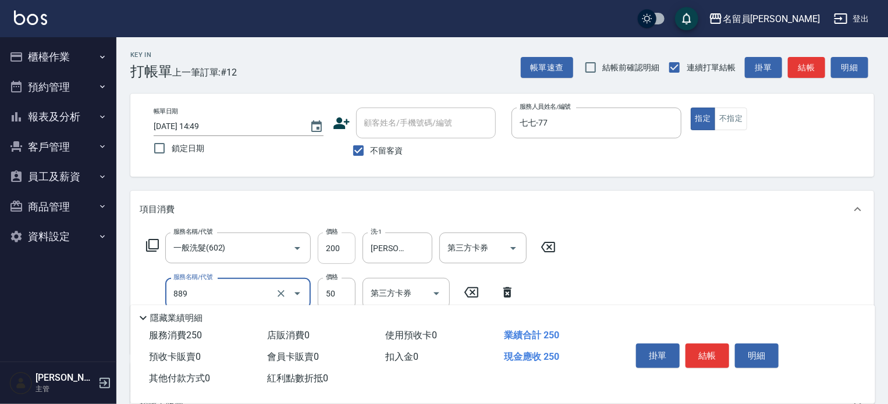
type input "精油(889)"
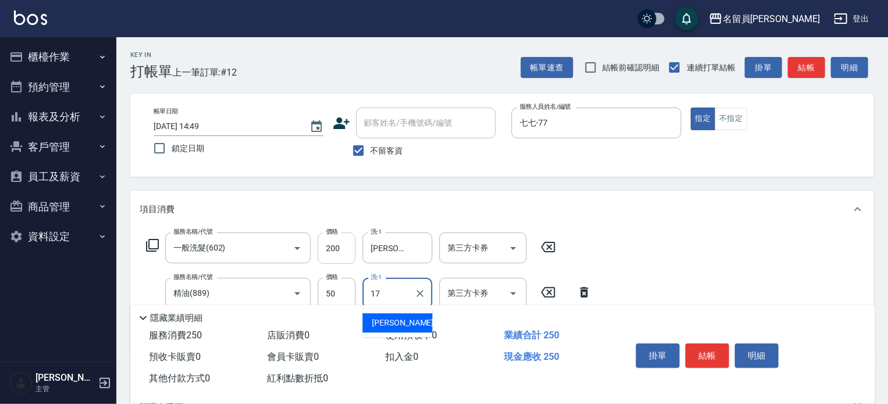
type input "[PERSON_NAME]-17"
type input "剪髮(302)"
type input "130"
click at [730, 119] on button "不指定" at bounding box center [730, 119] width 33 height 23
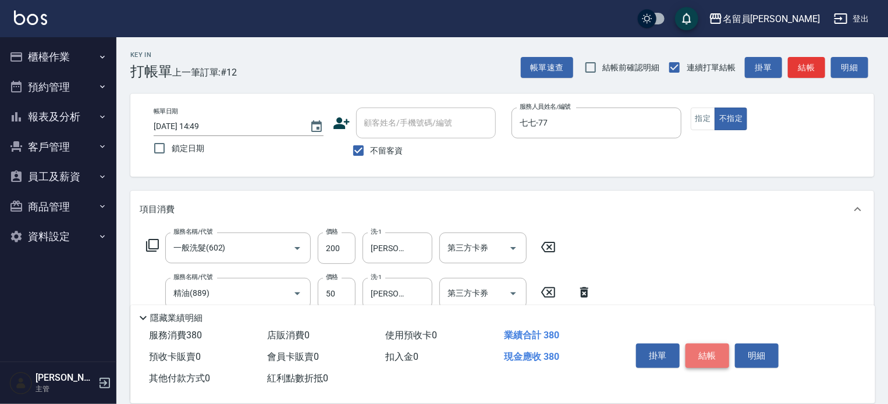
click at [711, 356] on button "結帳" at bounding box center [707, 356] width 44 height 24
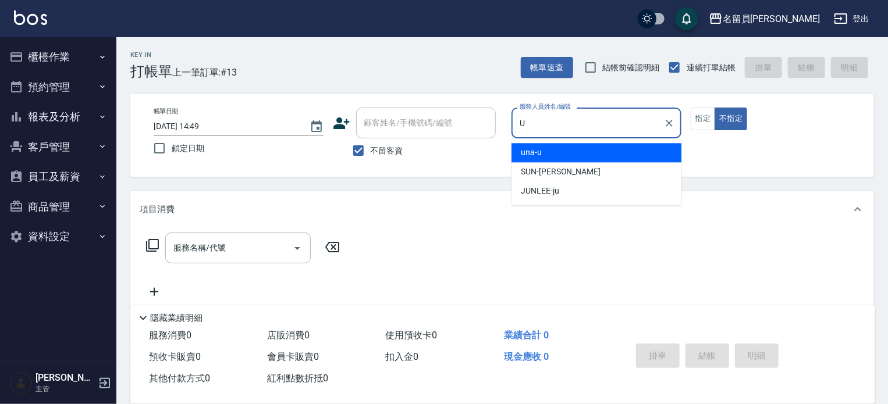
type input "una-u"
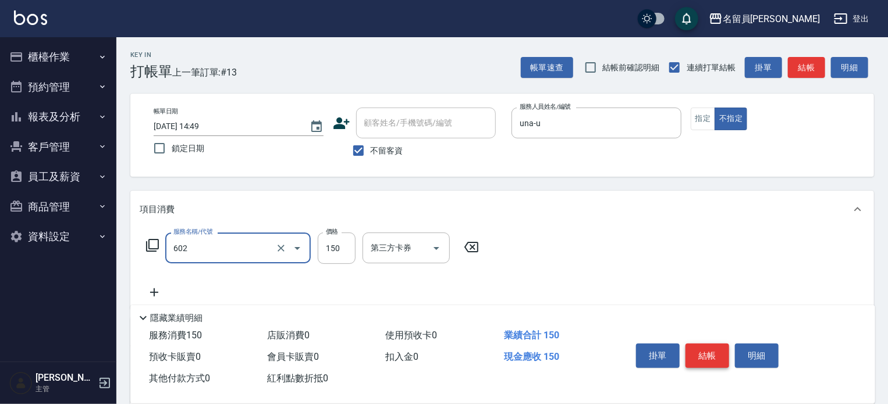
type input "一般洗髮(602)"
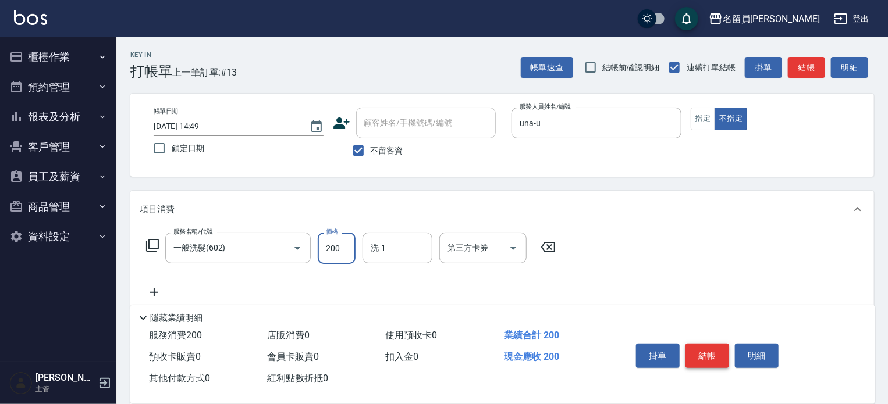
type input "200"
type input "[PERSON_NAME]-17"
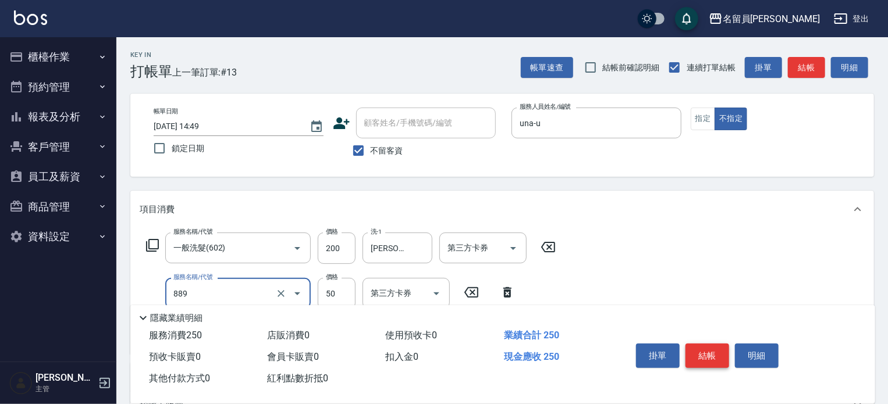
type input "精油(889)"
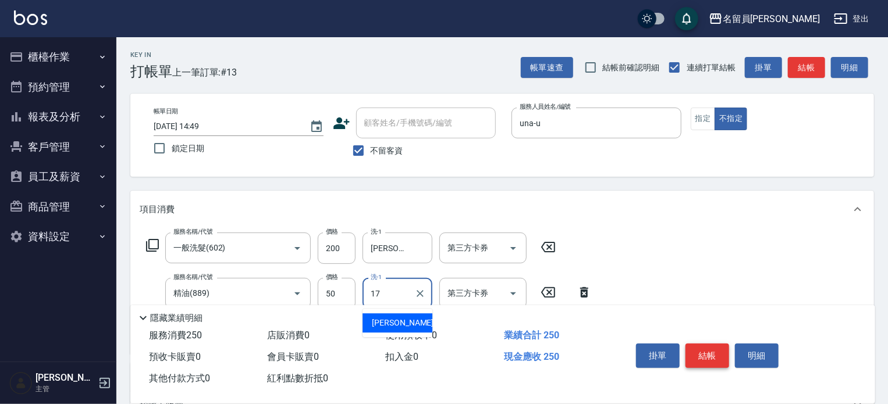
type input "[PERSON_NAME]-17"
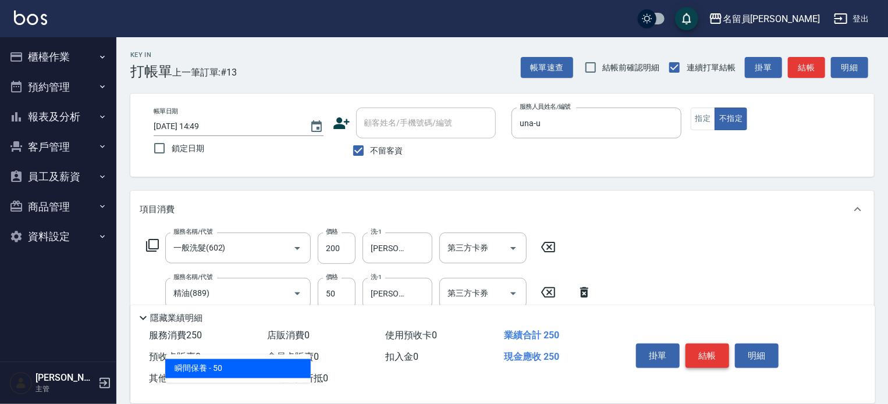
type input "瞬間保養(415)"
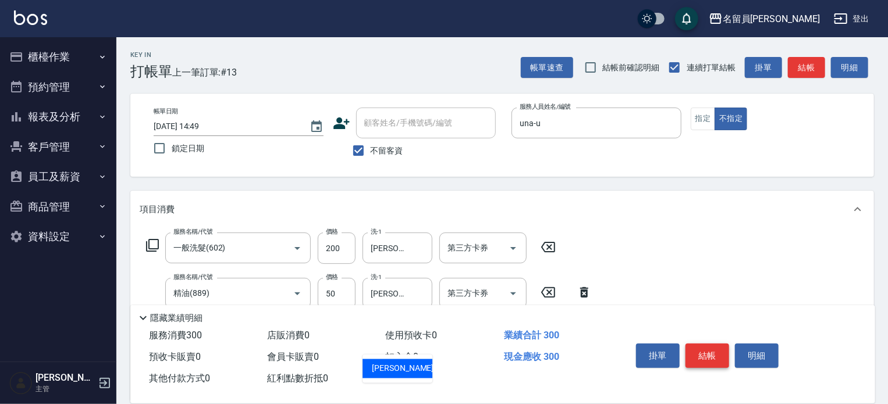
type input "[PERSON_NAME]-17"
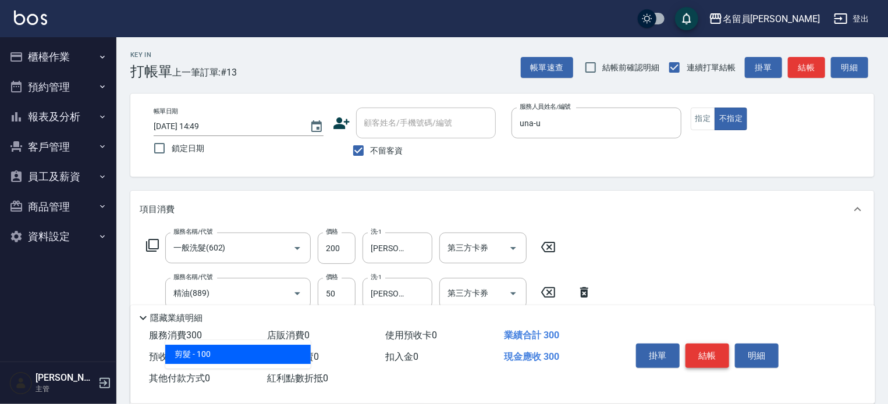
type input "剪髮(302)"
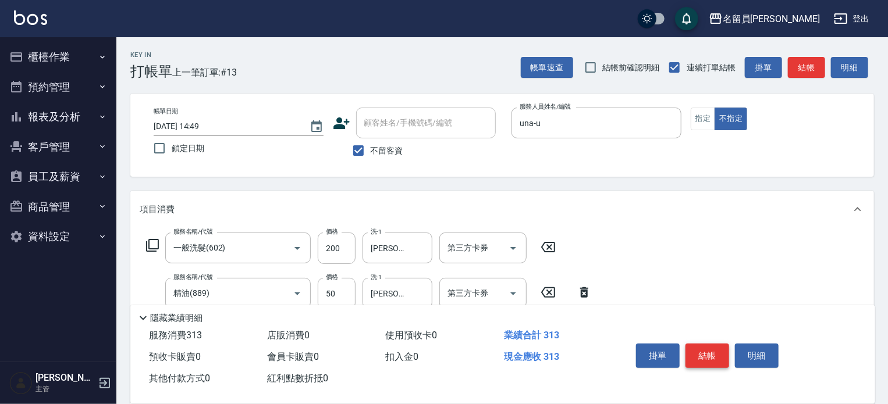
type input "130"
click at [711, 356] on button "結帳" at bounding box center [707, 356] width 44 height 24
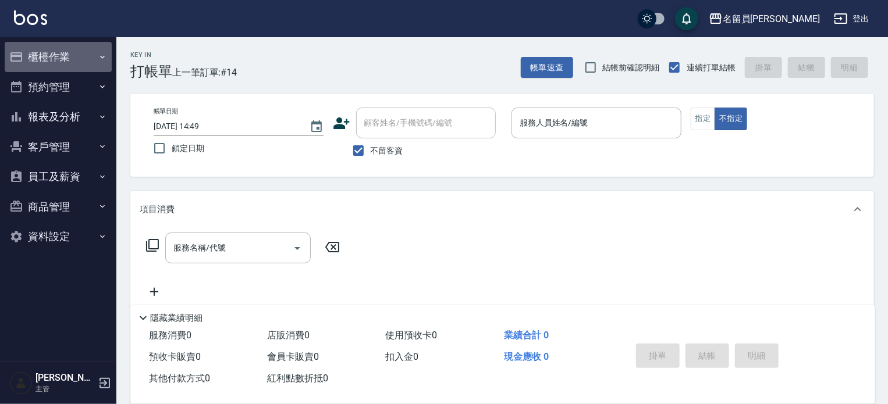
click at [100, 51] on button "櫃檯作業" at bounding box center [58, 57] width 107 height 30
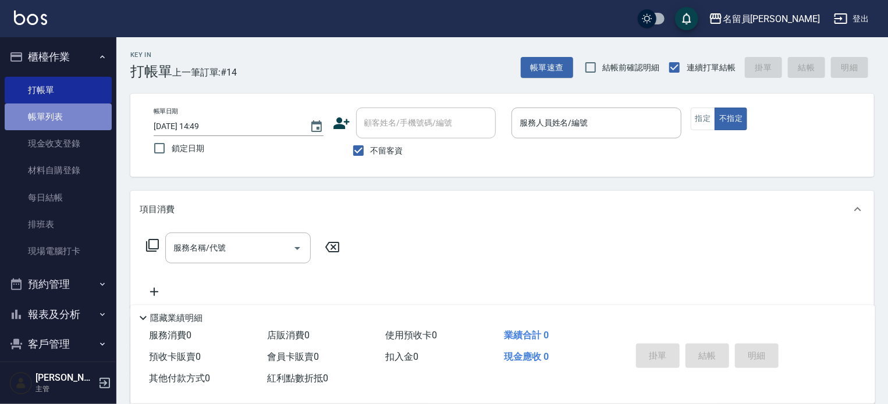
click at [58, 124] on link "帳單列表" at bounding box center [58, 117] width 107 height 27
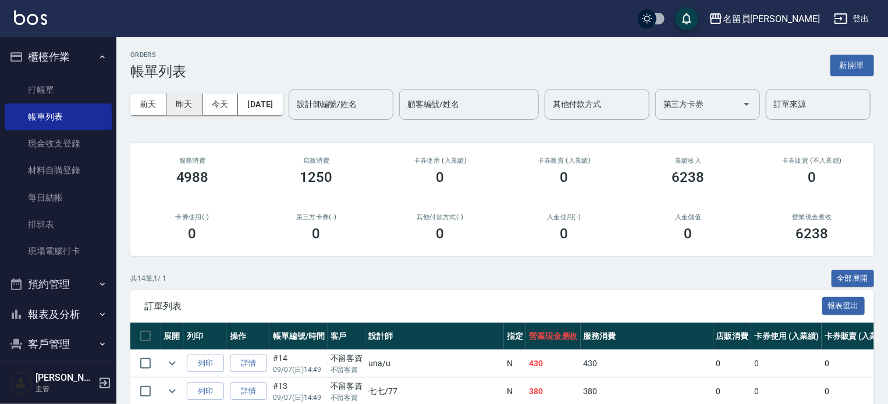
click at [170, 102] on button "昨天" at bounding box center [184, 105] width 36 height 22
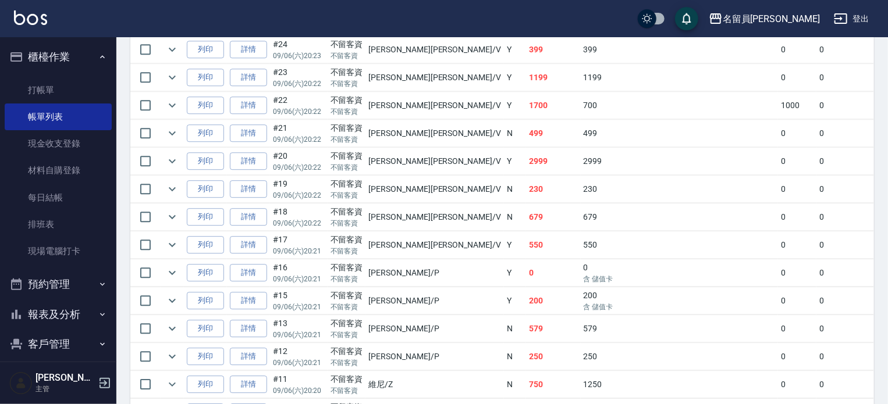
scroll to position [1629, 0]
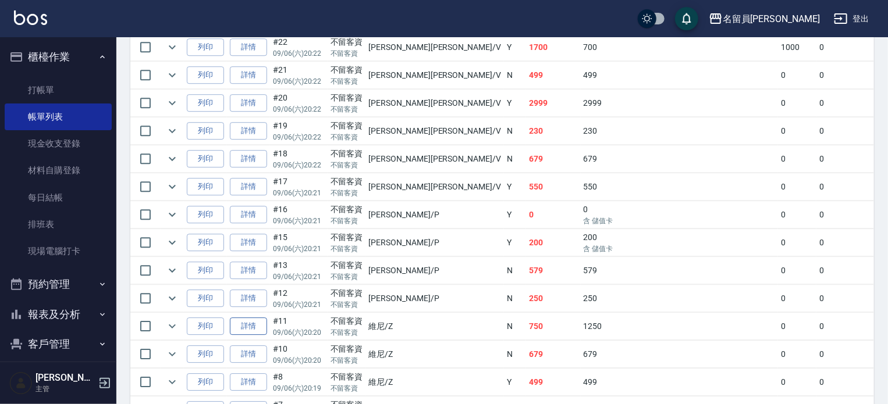
click at [258, 336] on link "詳情" at bounding box center [248, 327] width 37 height 18
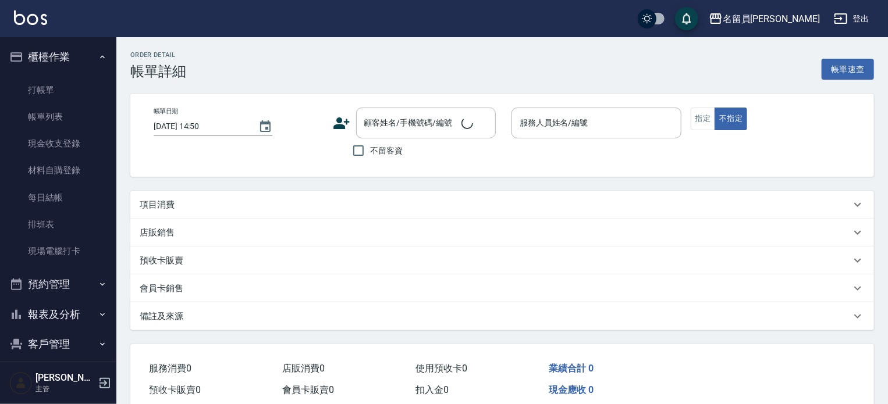
type input "[DATE] 20:20"
checkbox input "true"
type input "維尼-Z"
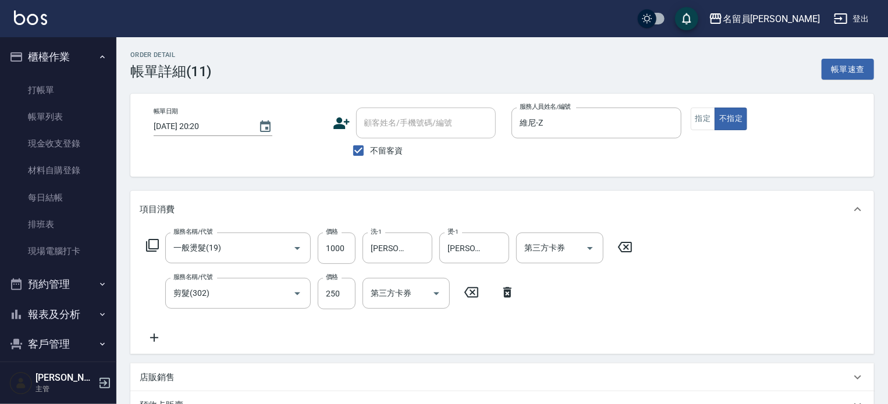
type input "一般燙髮(19)"
type input "剪髮(302)"
click at [712, 126] on button "指定" at bounding box center [702, 119] width 25 height 23
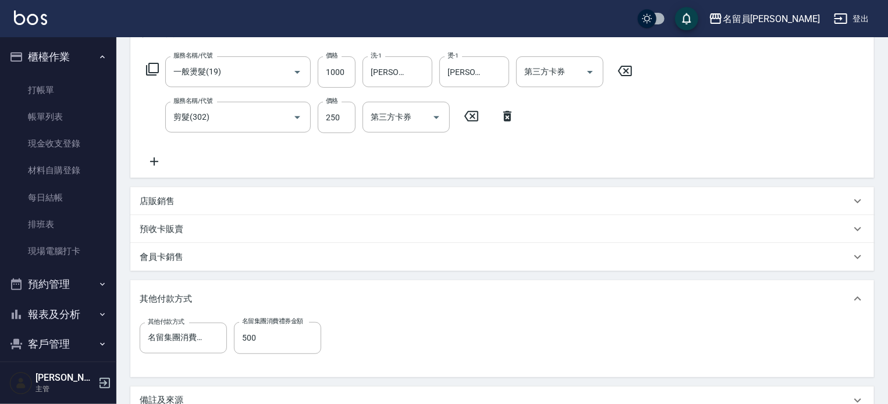
scroll to position [310, 0]
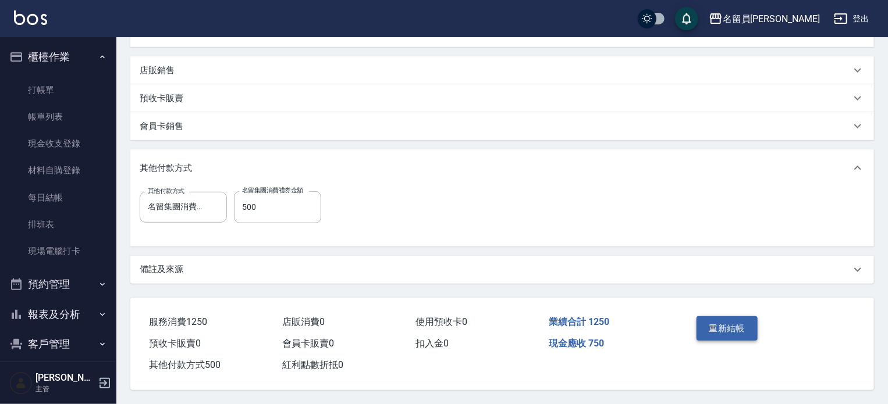
click at [727, 328] on button "重新結帳" at bounding box center [727, 328] width 62 height 24
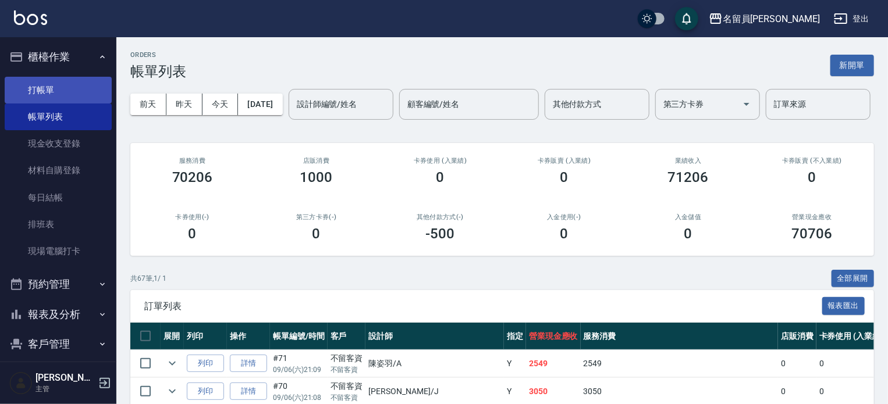
click at [77, 88] on link "打帳單" at bounding box center [58, 90] width 107 height 27
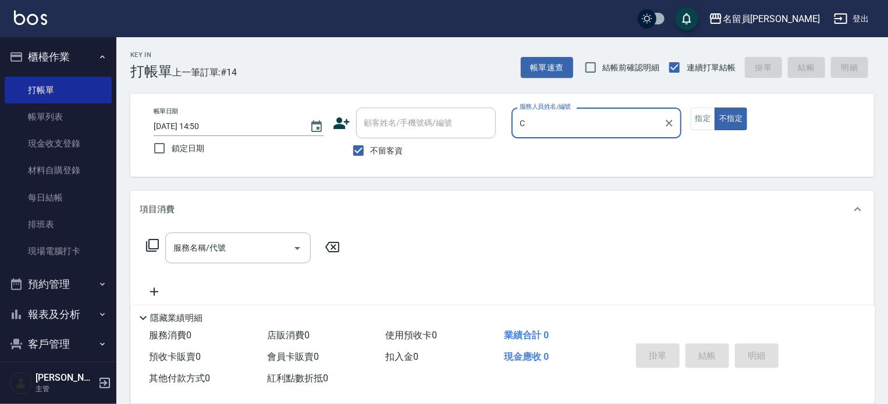
type input "C"
